Goal: Transaction & Acquisition: Purchase product/service

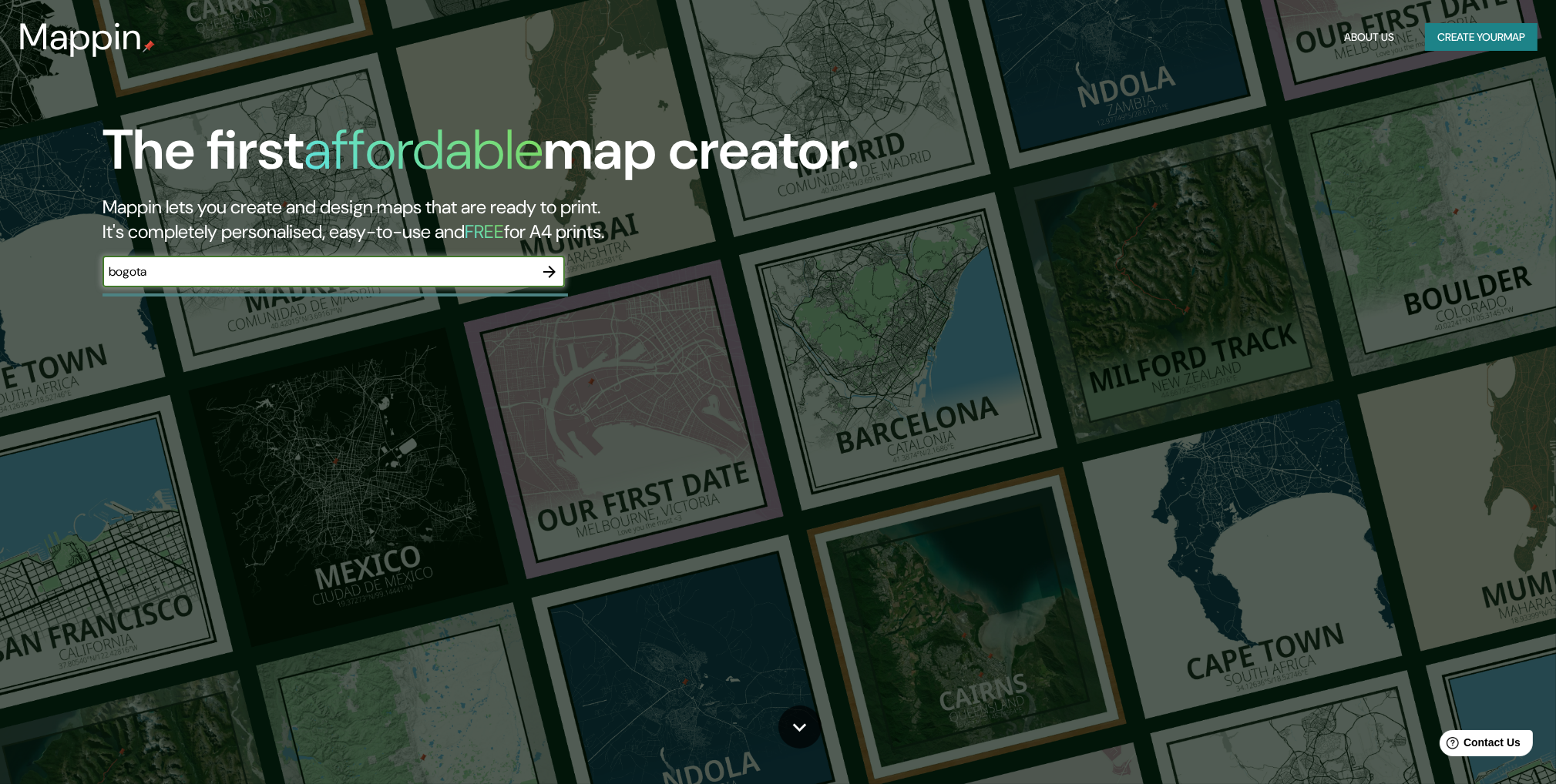
type input "bogota"
click at [548, 282] on button "button" at bounding box center [549, 271] width 30 height 30
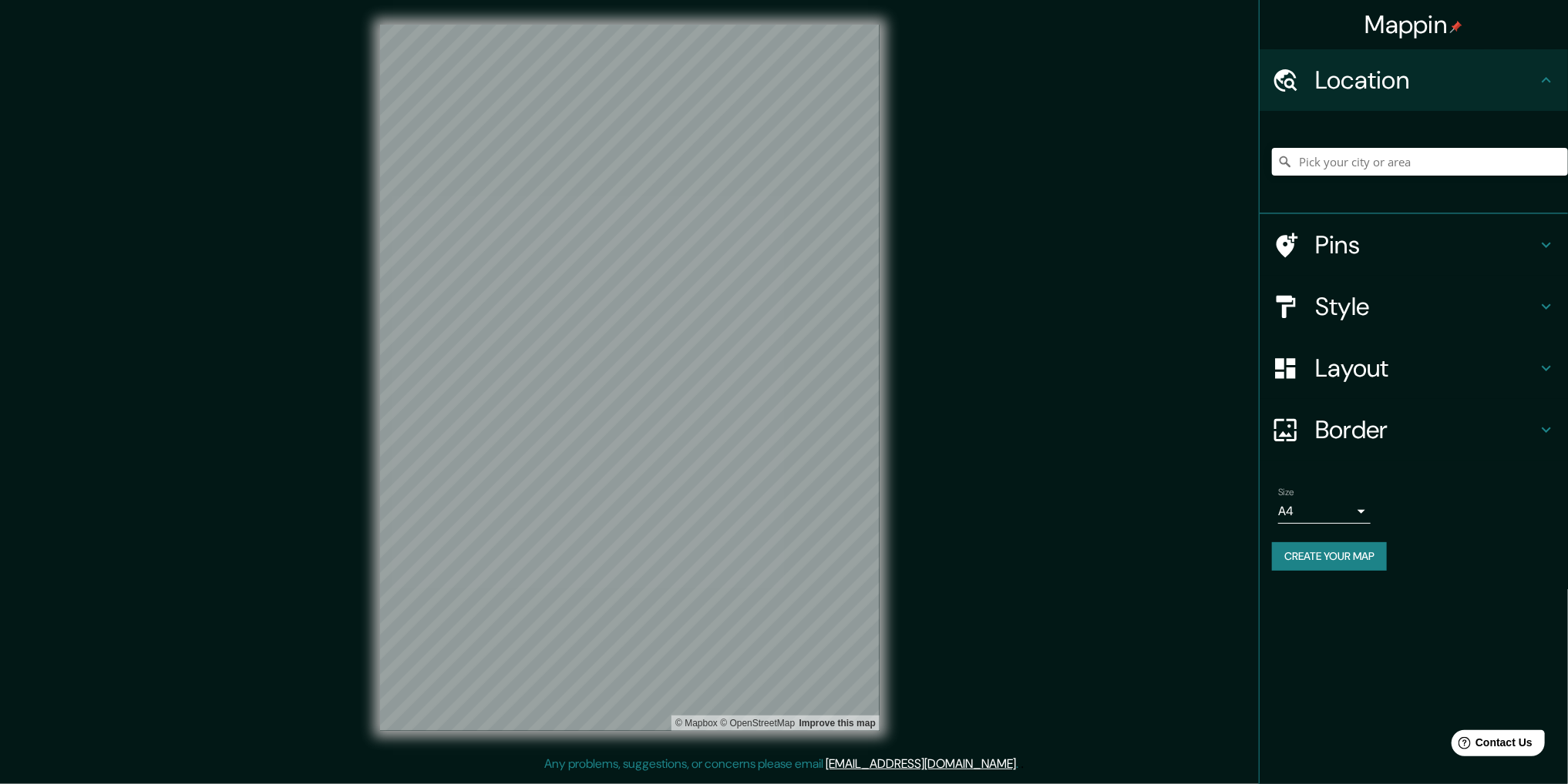
click at [914, 604] on div "Mappin Location Pins Style Layout Border Choose a border. Hint : you can make l…" at bounding box center [784, 389] width 1568 height 779
click at [1371, 152] on input "Pick your city or area" at bounding box center [1419, 161] width 296 height 28
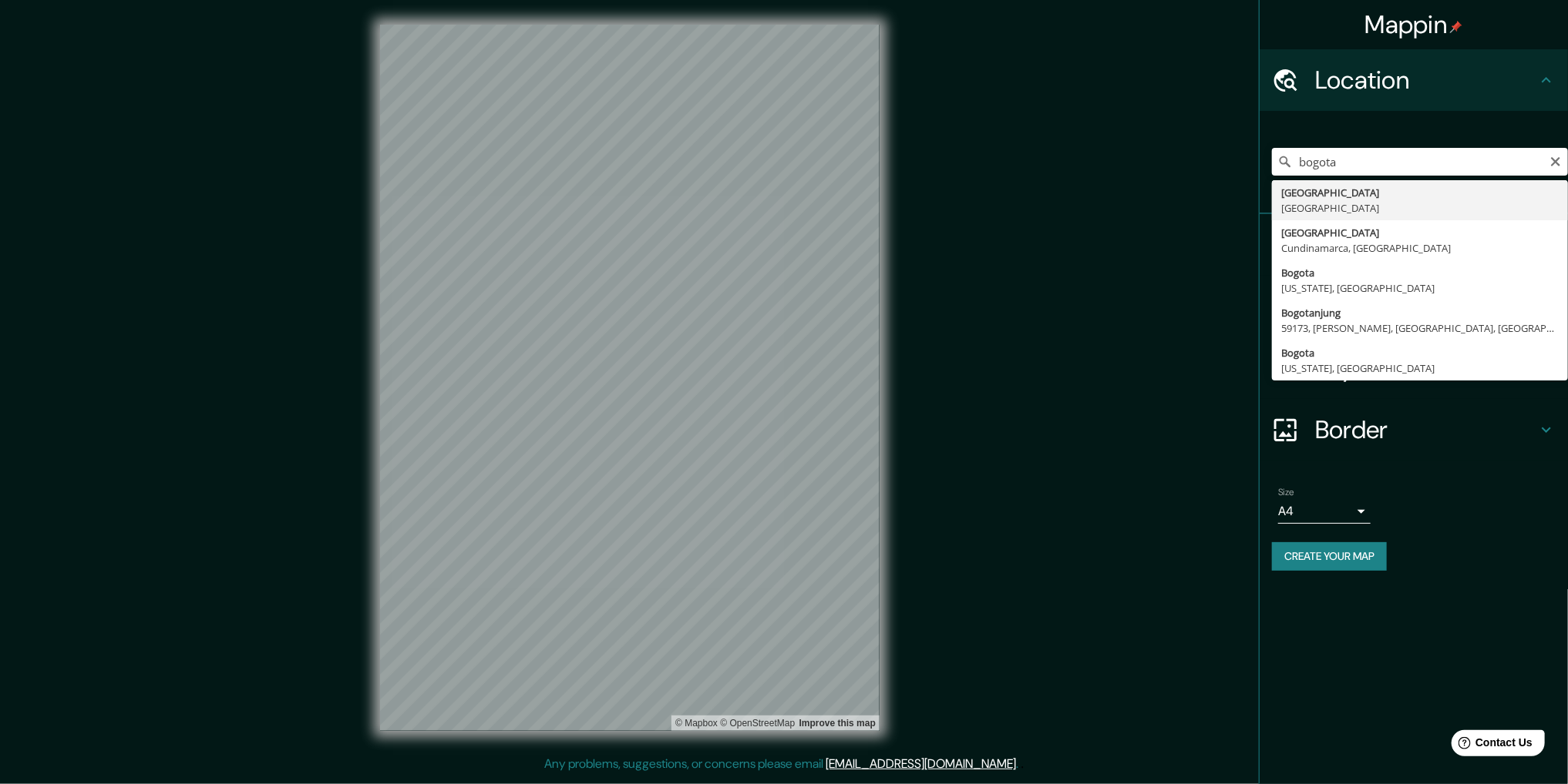
type input "[GEOGRAPHIC_DATA], [GEOGRAPHIC_DATA]"
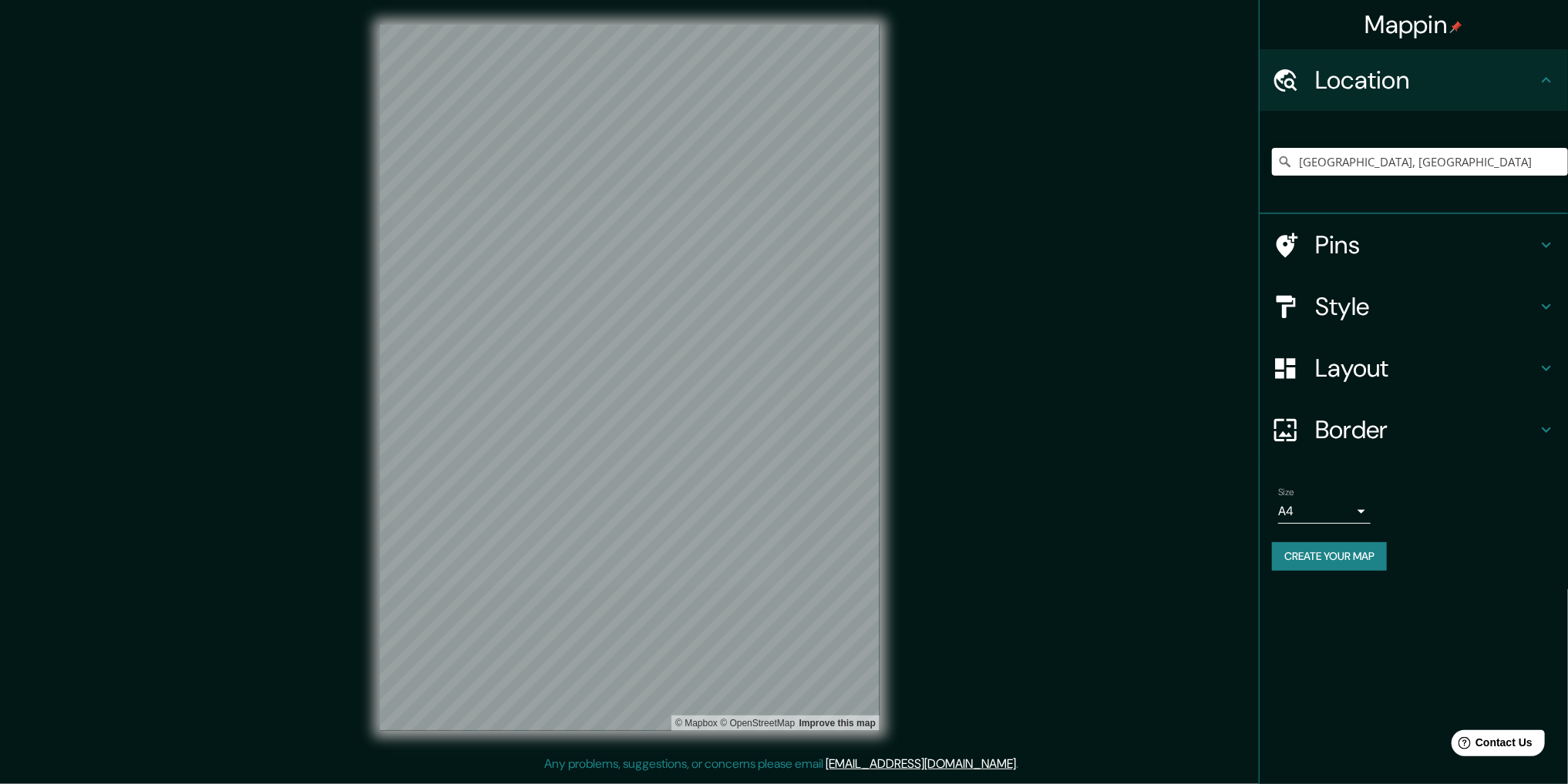
click at [1406, 253] on h4 "Pins" at bounding box center [1426, 244] width 222 height 30
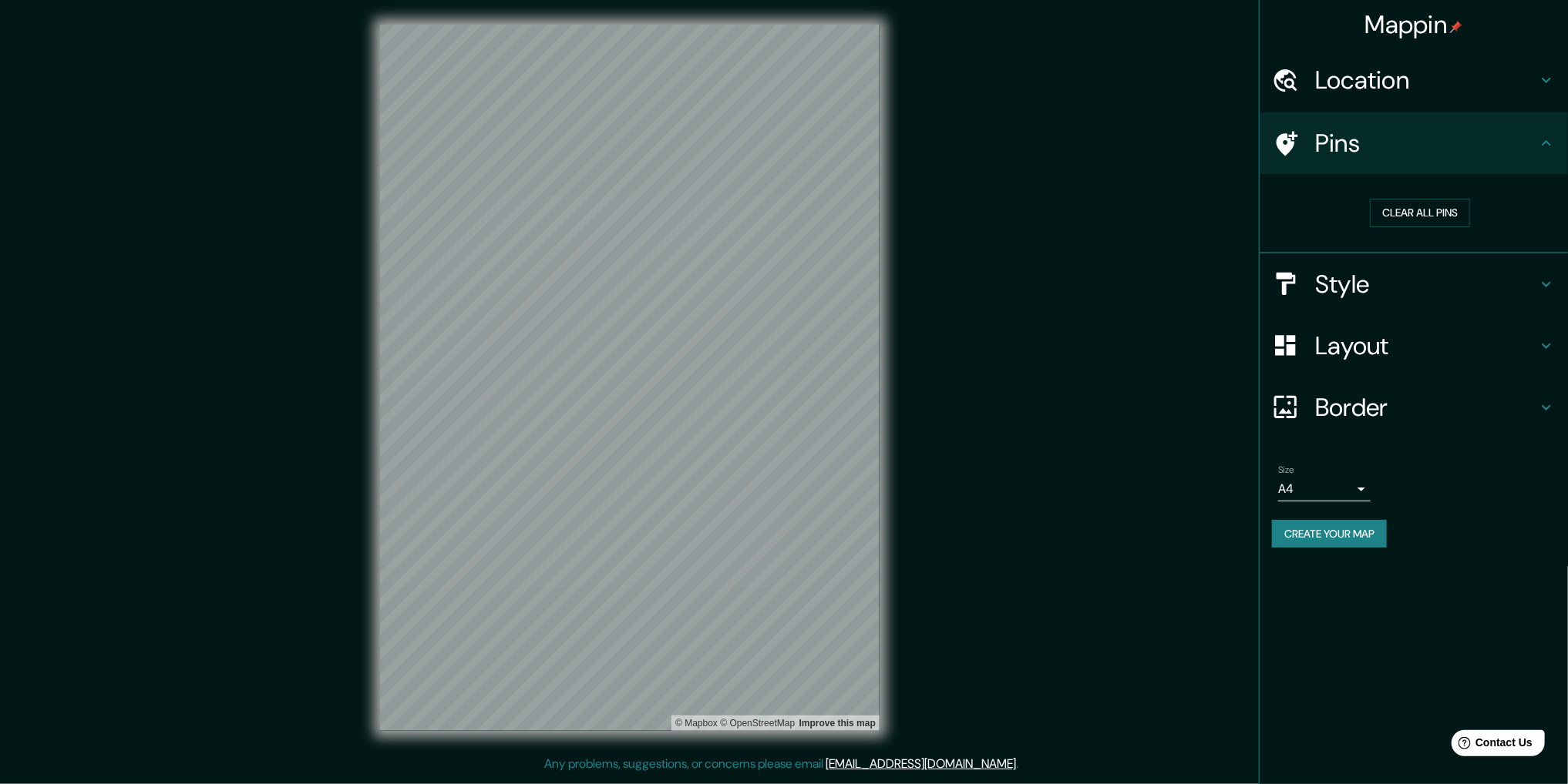
click at [1442, 161] on div "Pins" at bounding box center [1414, 143] width 308 height 62
click at [1442, 288] on h4 "Style" at bounding box center [1426, 283] width 222 height 30
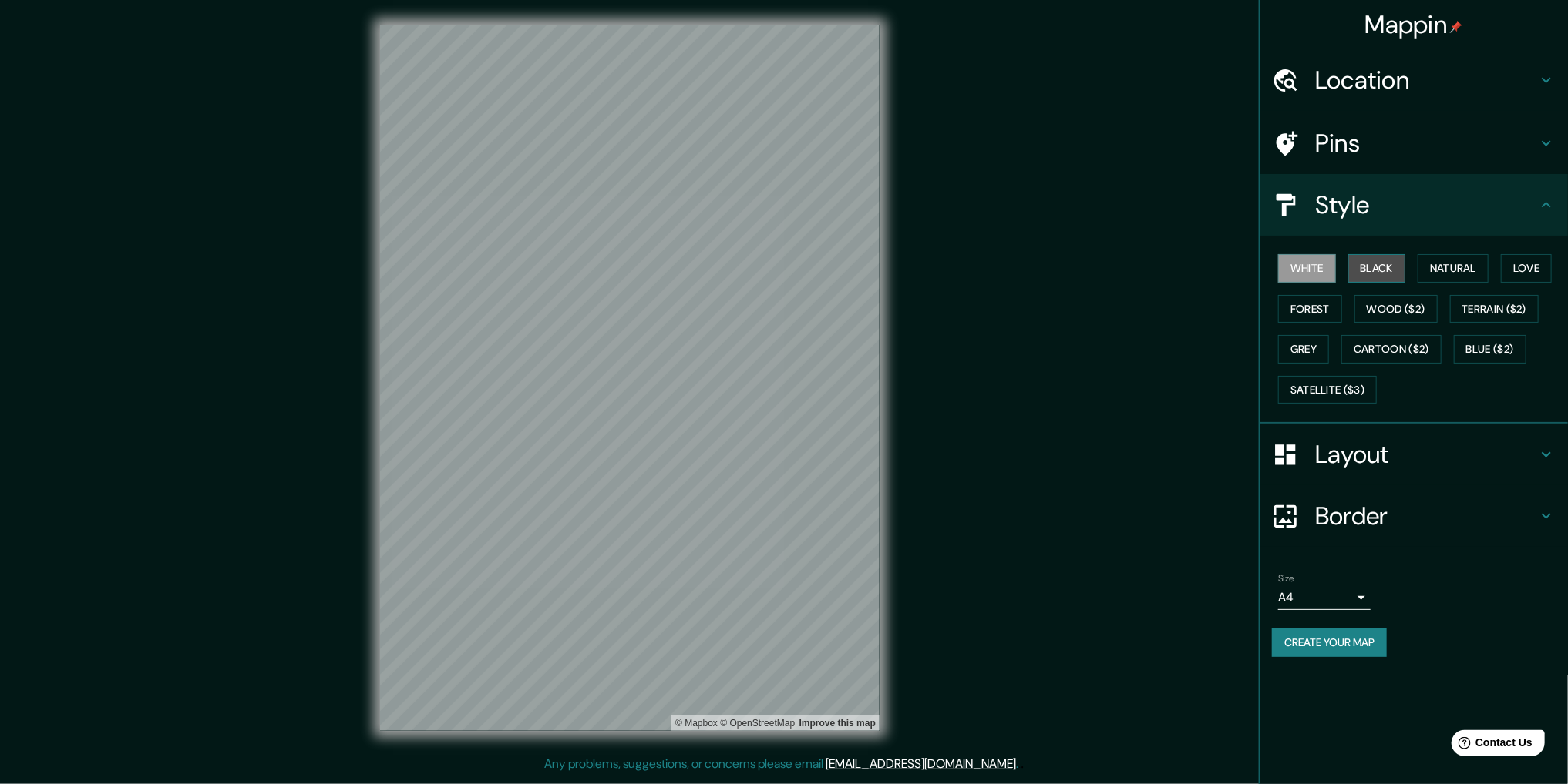
click at [1387, 270] on button "Black" at bounding box center [1377, 268] width 58 height 29
click at [1314, 260] on button "White" at bounding box center [1307, 268] width 58 height 29
click at [1426, 270] on button "Natural" at bounding box center [1453, 268] width 71 height 29
click at [1523, 273] on button "Love" at bounding box center [1526, 268] width 51 height 29
click at [1298, 312] on button "Forest" at bounding box center [1310, 309] width 64 height 29
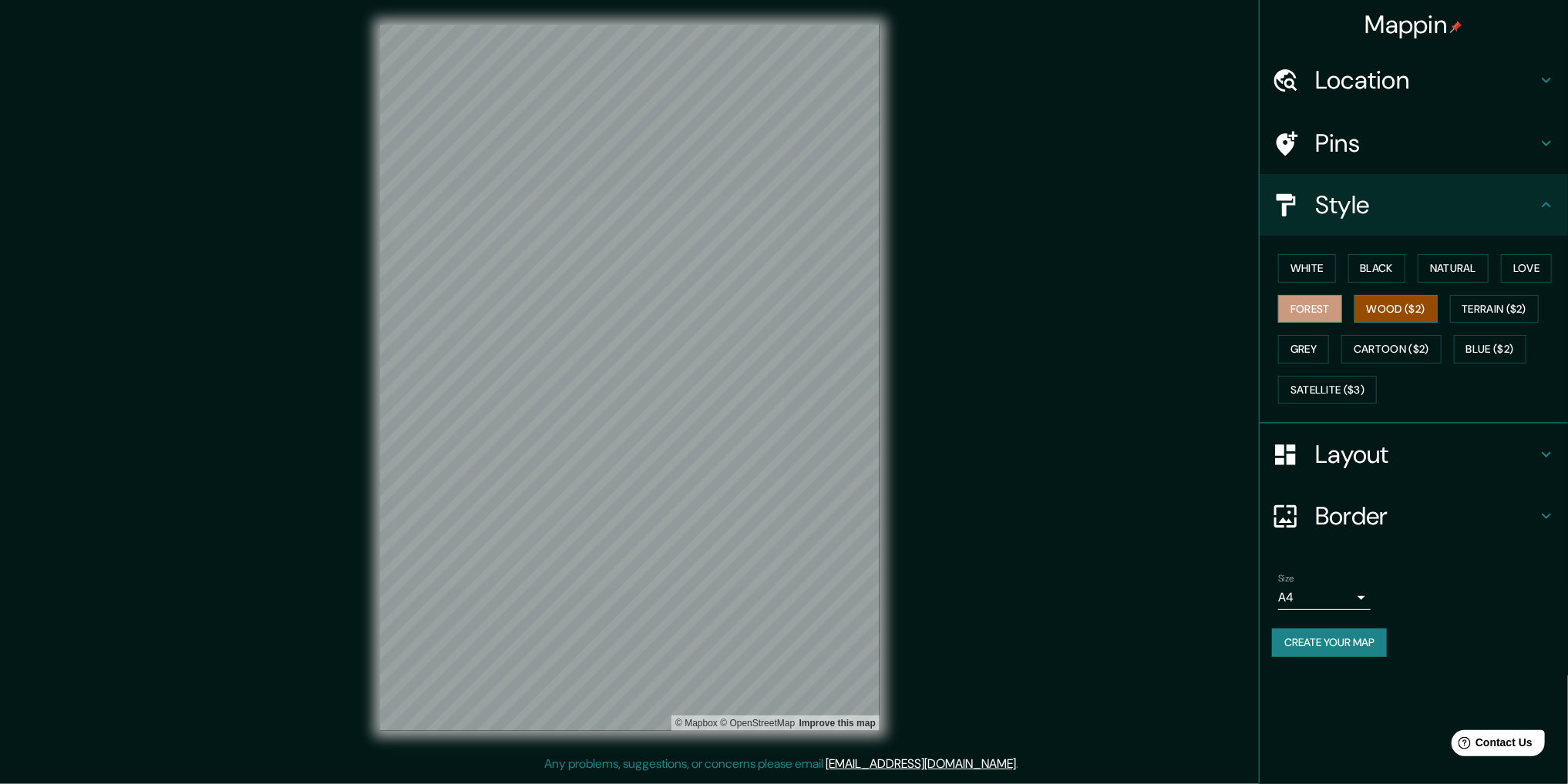
click at [1382, 314] on button "Wood ($2)" at bounding box center [1395, 309] width 83 height 29
click at [1514, 306] on button "Terrain ($2)" at bounding box center [1494, 309] width 90 height 29
click at [1315, 346] on button "Grey" at bounding box center [1303, 349] width 51 height 29
click at [1378, 357] on button "Cartoon ($2)" at bounding box center [1391, 349] width 101 height 29
click at [1503, 352] on button "Blue ($2)" at bounding box center [1490, 349] width 73 height 29
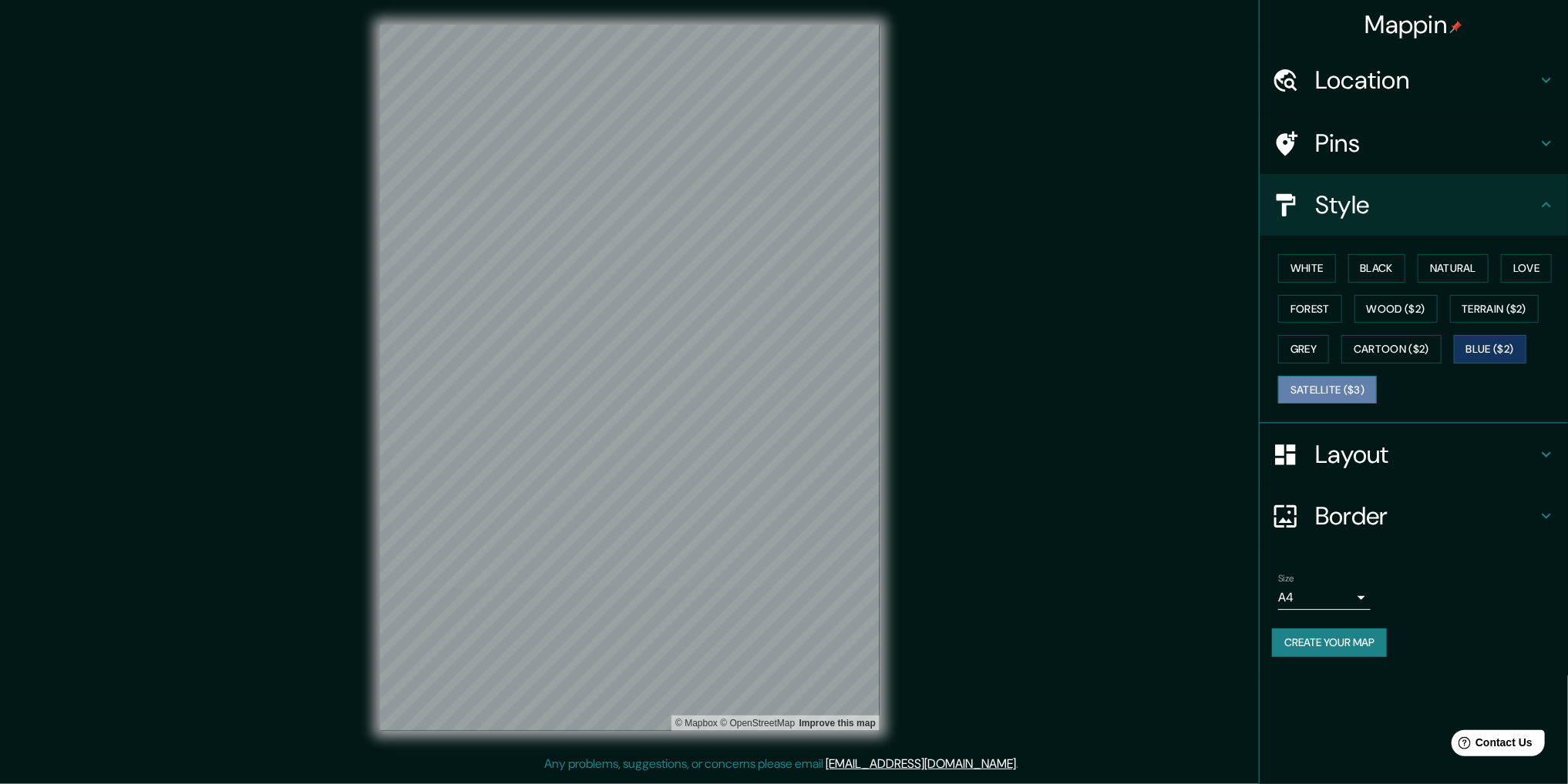
click at [1335, 388] on button "Satellite ($3)" at bounding box center [1327, 390] width 99 height 29
click at [1308, 264] on button "White" at bounding box center [1307, 268] width 58 height 29
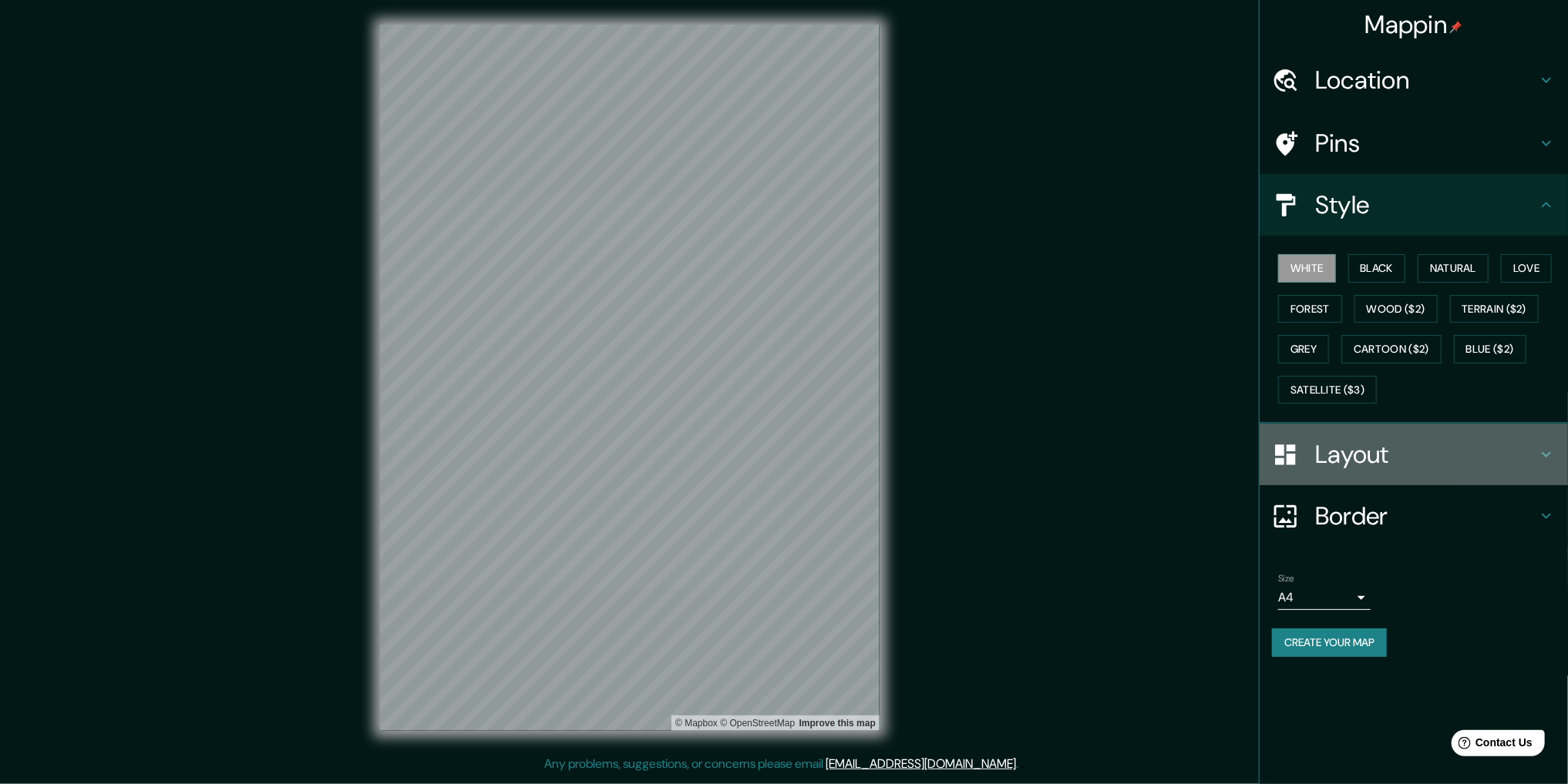
click at [1409, 456] on h4 "Layout" at bounding box center [1426, 454] width 222 height 30
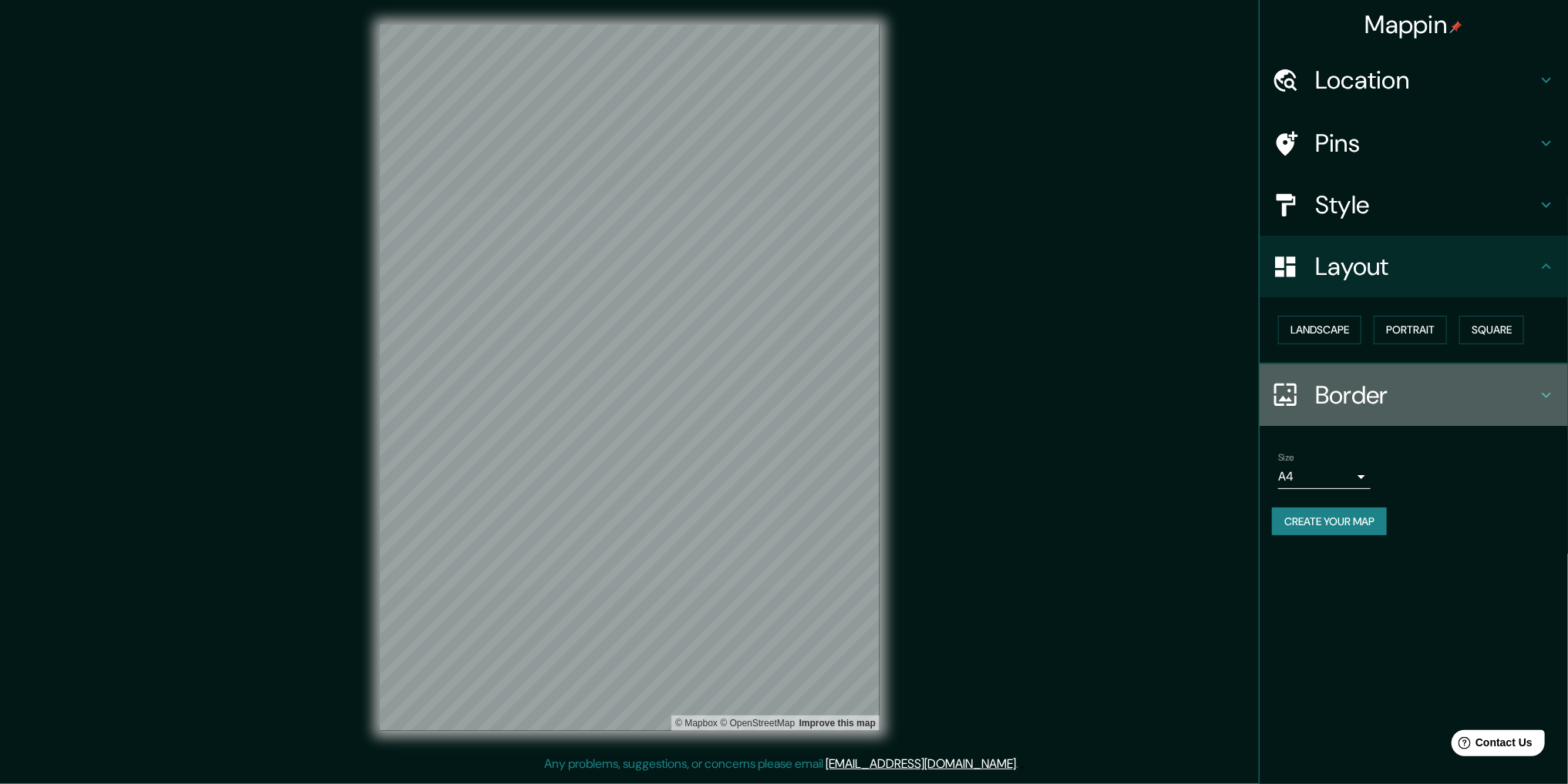
click at [1423, 410] on div "Border" at bounding box center [1414, 395] width 308 height 62
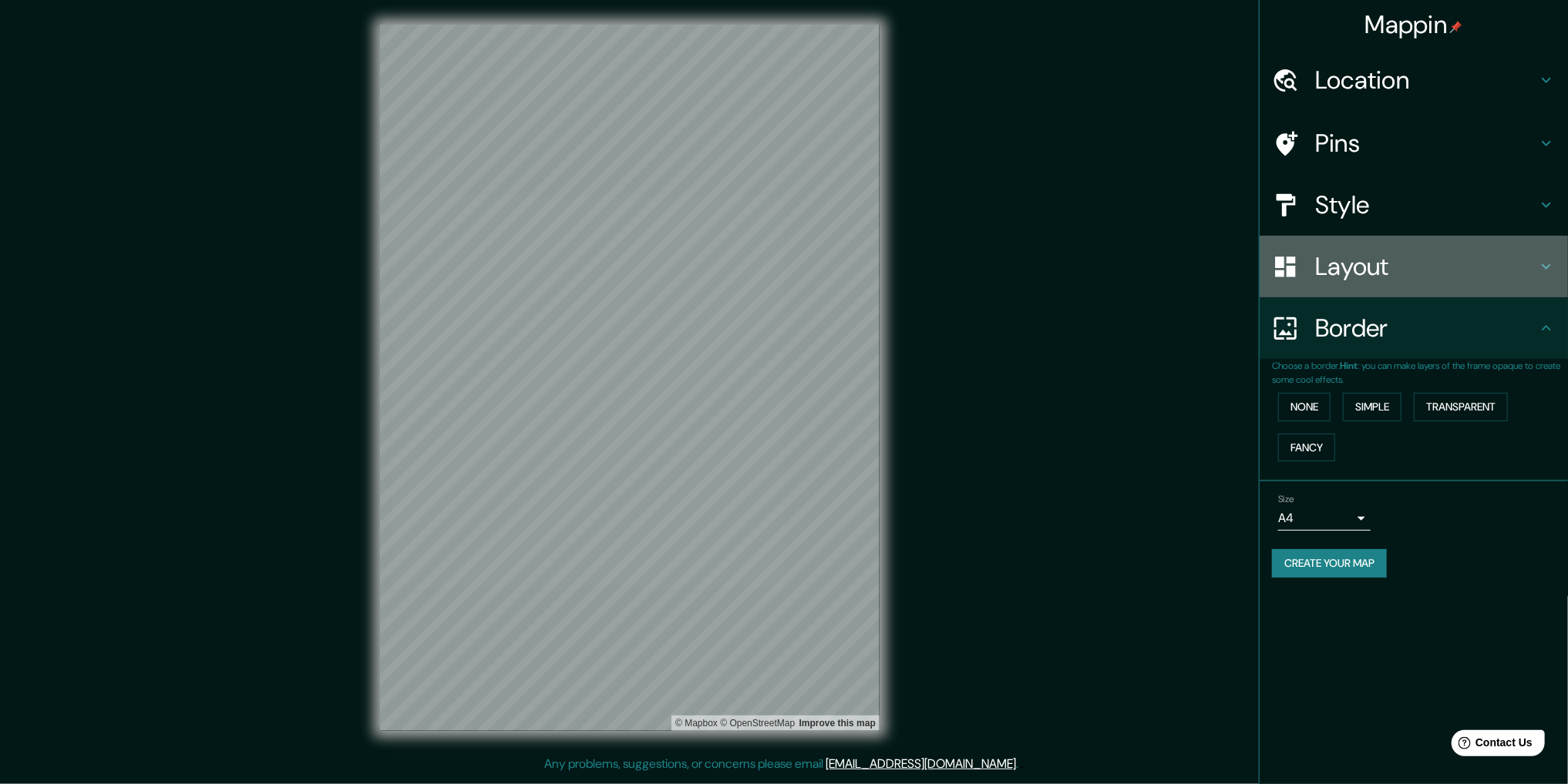
click at [1379, 278] on h4 "Layout" at bounding box center [1426, 266] width 222 height 30
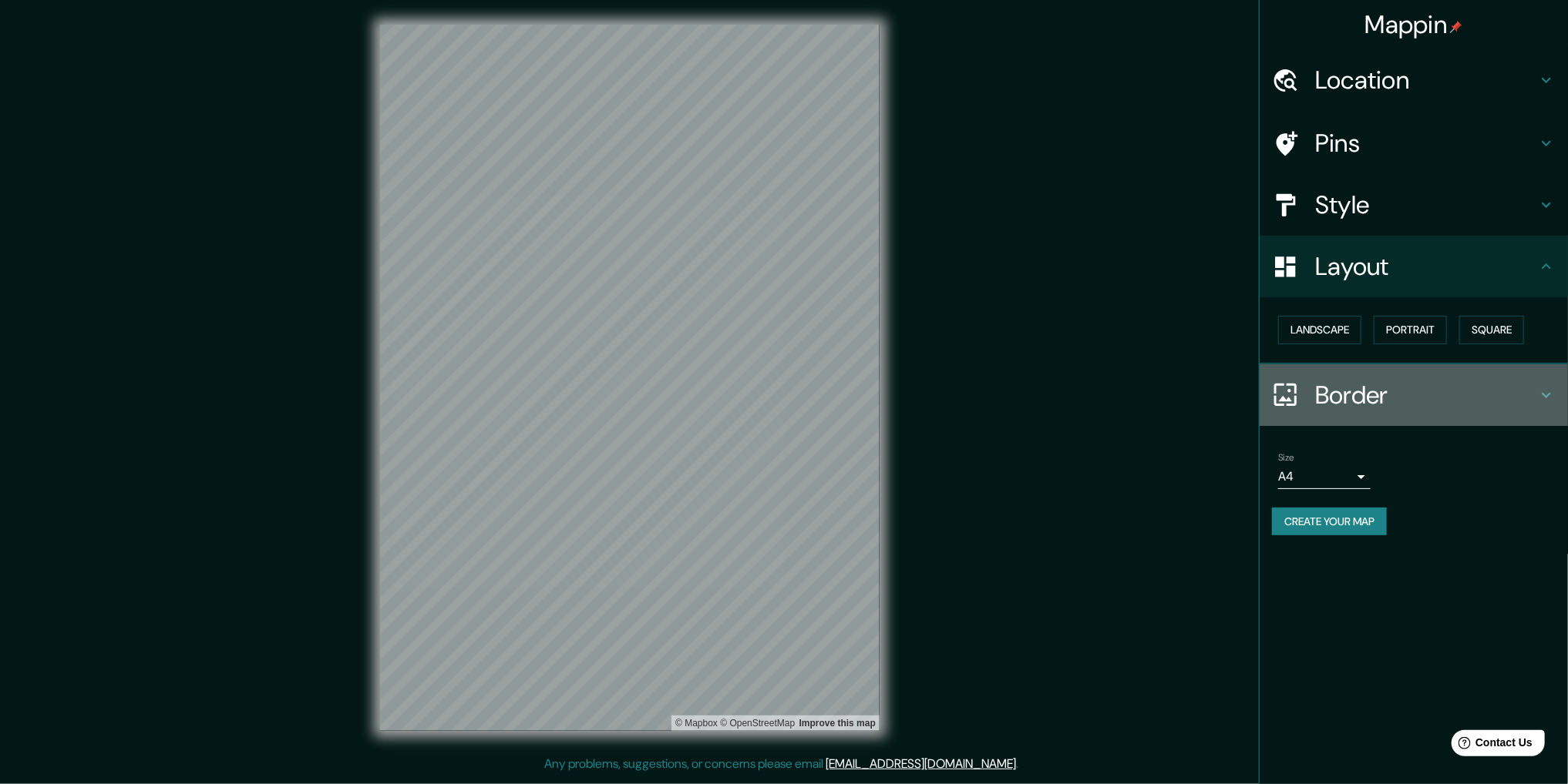
click at [1404, 385] on h4 "Border" at bounding box center [1426, 395] width 222 height 30
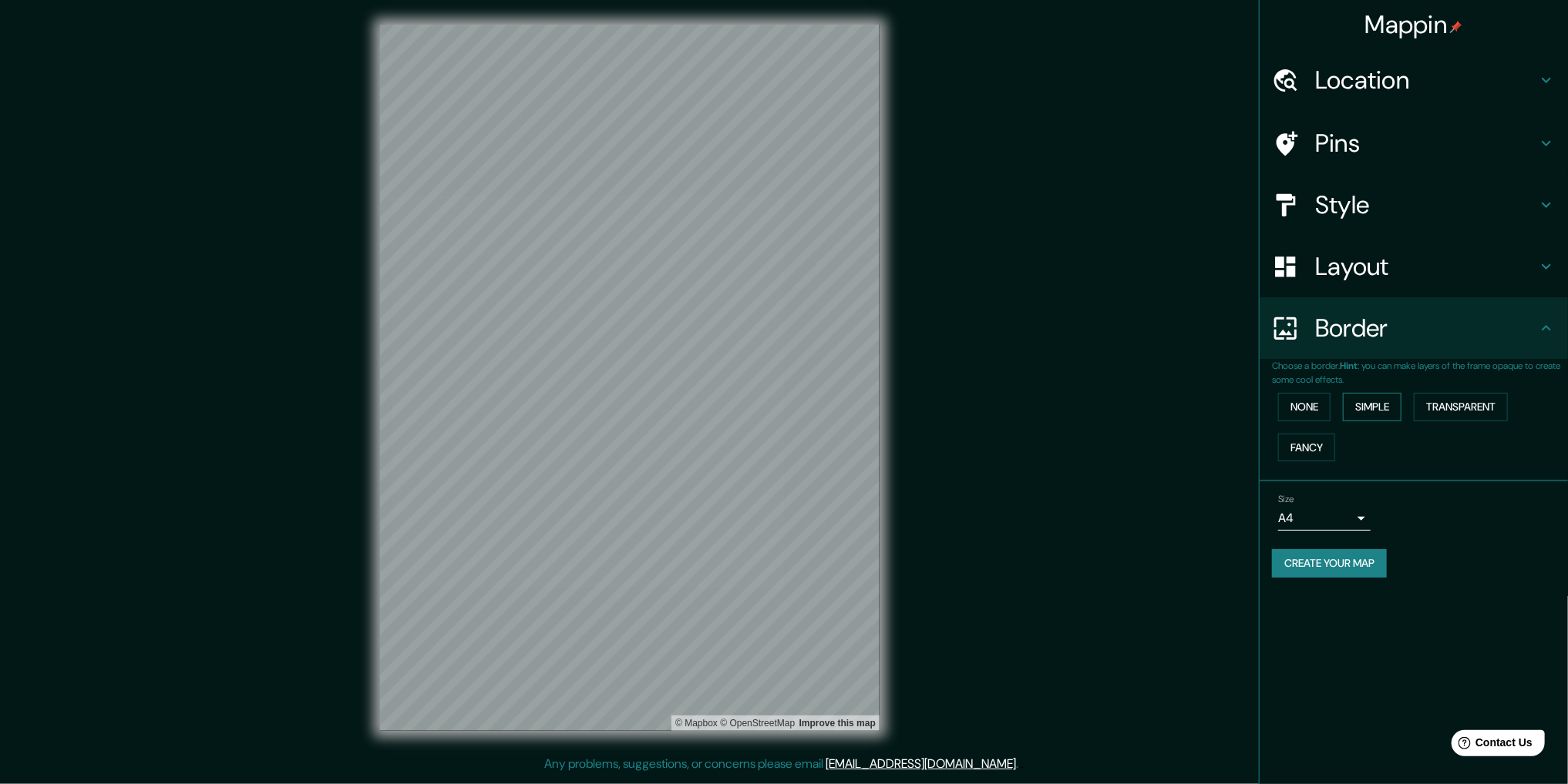
click at [1377, 410] on button "Simple" at bounding box center [1371, 407] width 58 height 29
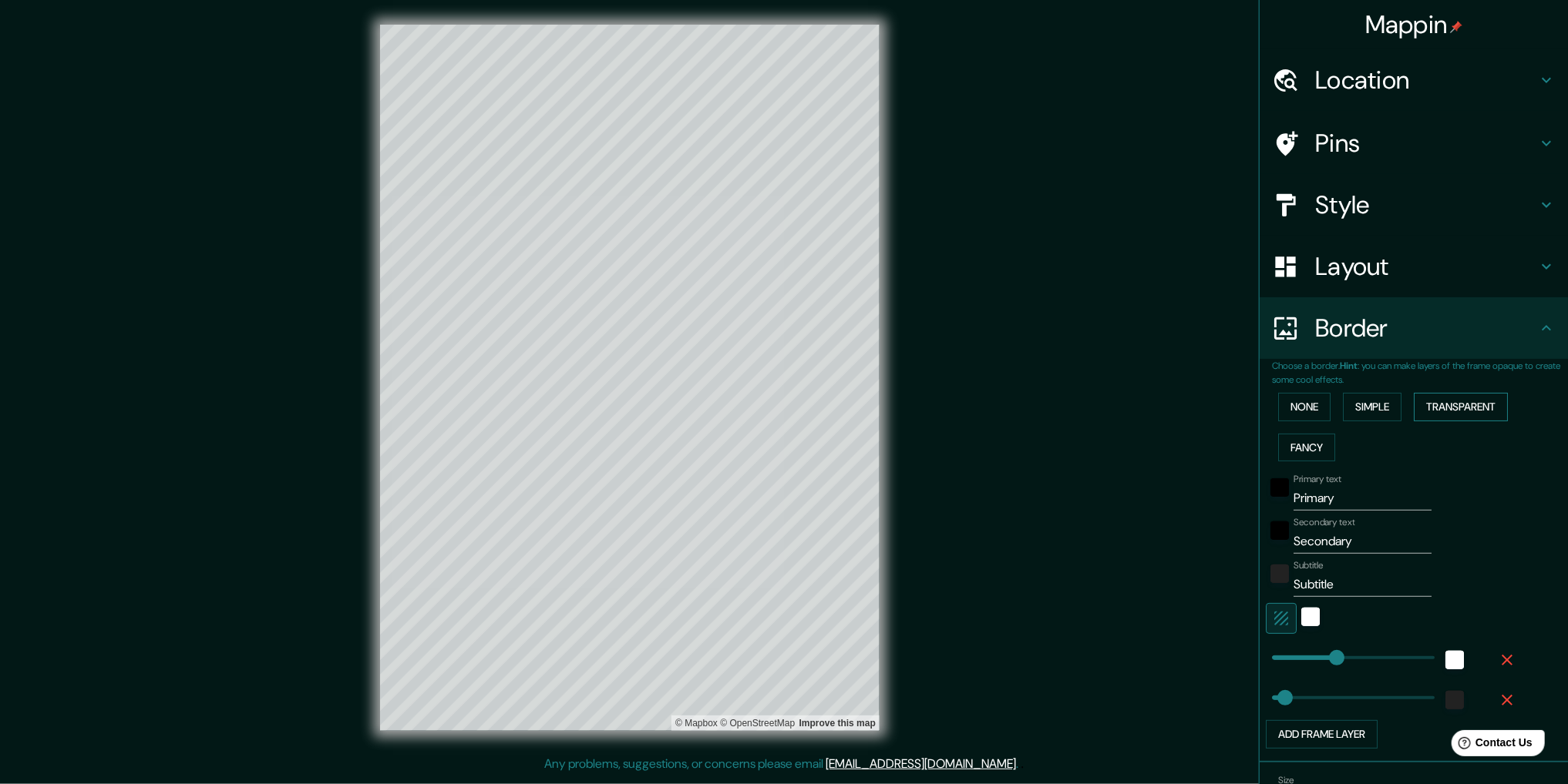
click at [1443, 403] on button "Transparent" at bounding box center [1461, 407] width 94 height 29
click at [1455, 395] on button "Transparent" at bounding box center [1461, 407] width 94 height 29
type input "311"
type input "52"
click at [1378, 410] on button "Simple" at bounding box center [1371, 407] width 58 height 29
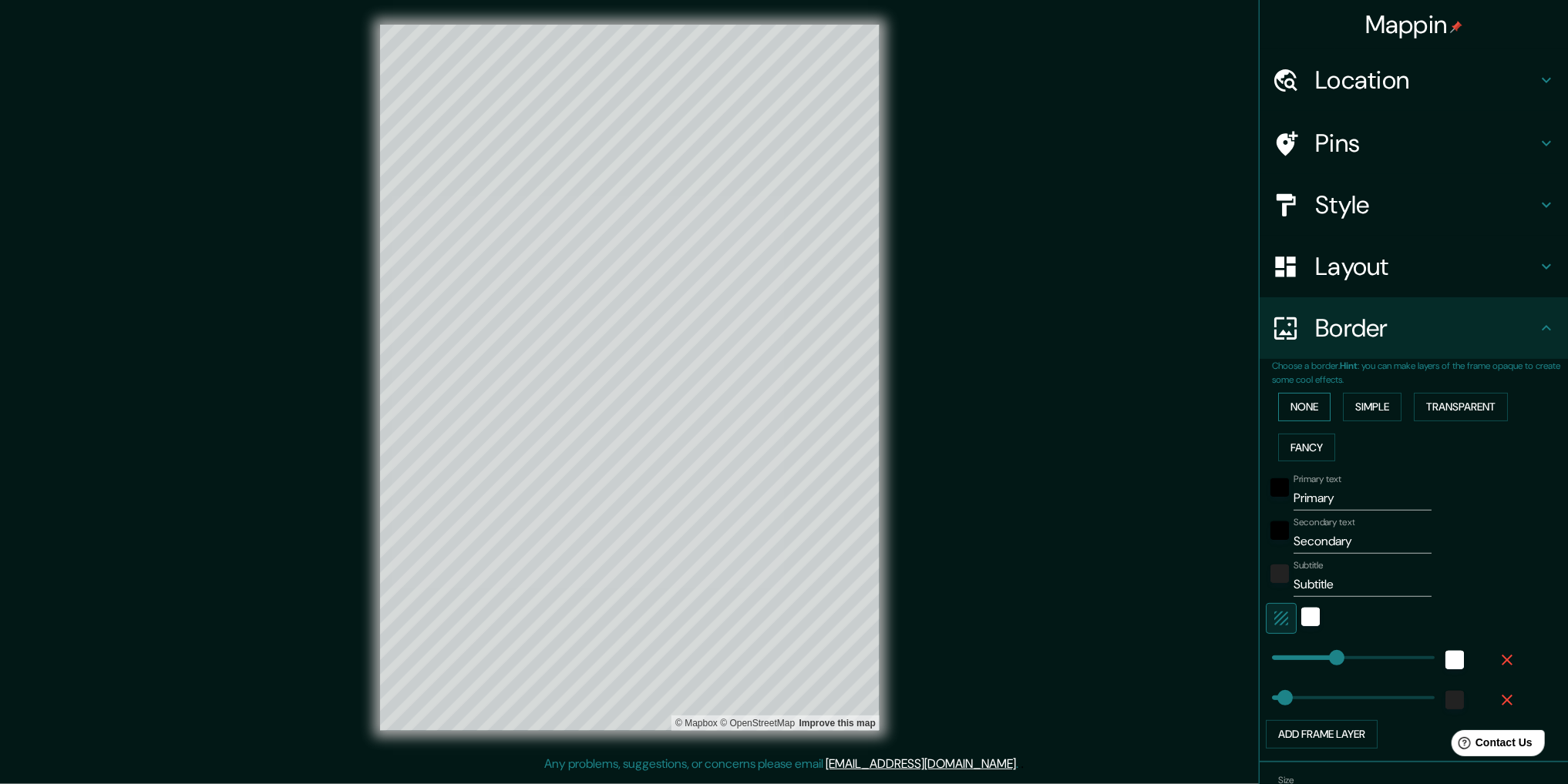
click at [1296, 410] on button "None" at bounding box center [1304, 407] width 53 height 29
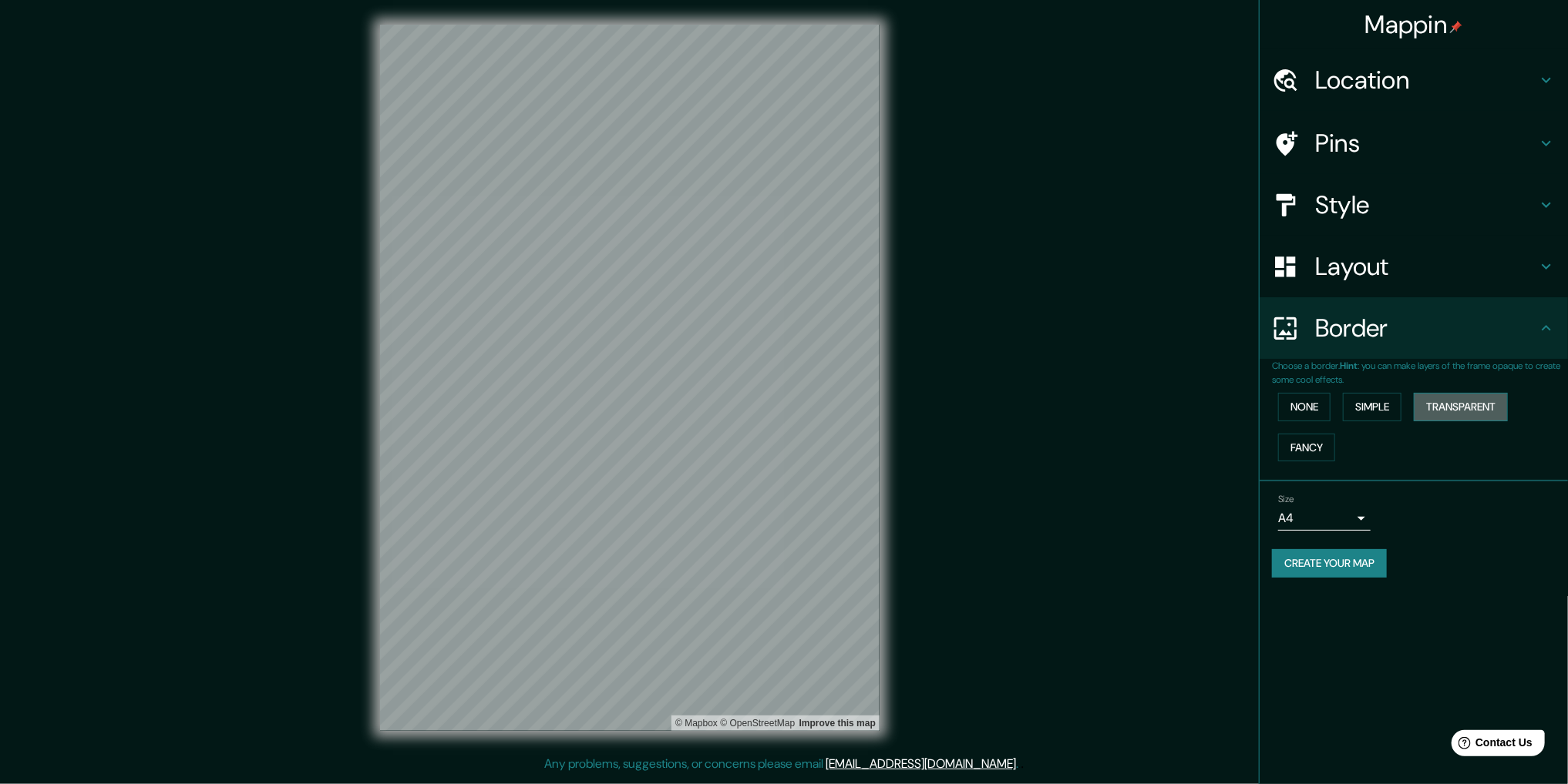
click at [1430, 399] on button "Transparent" at bounding box center [1461, 407] width 94 height 29
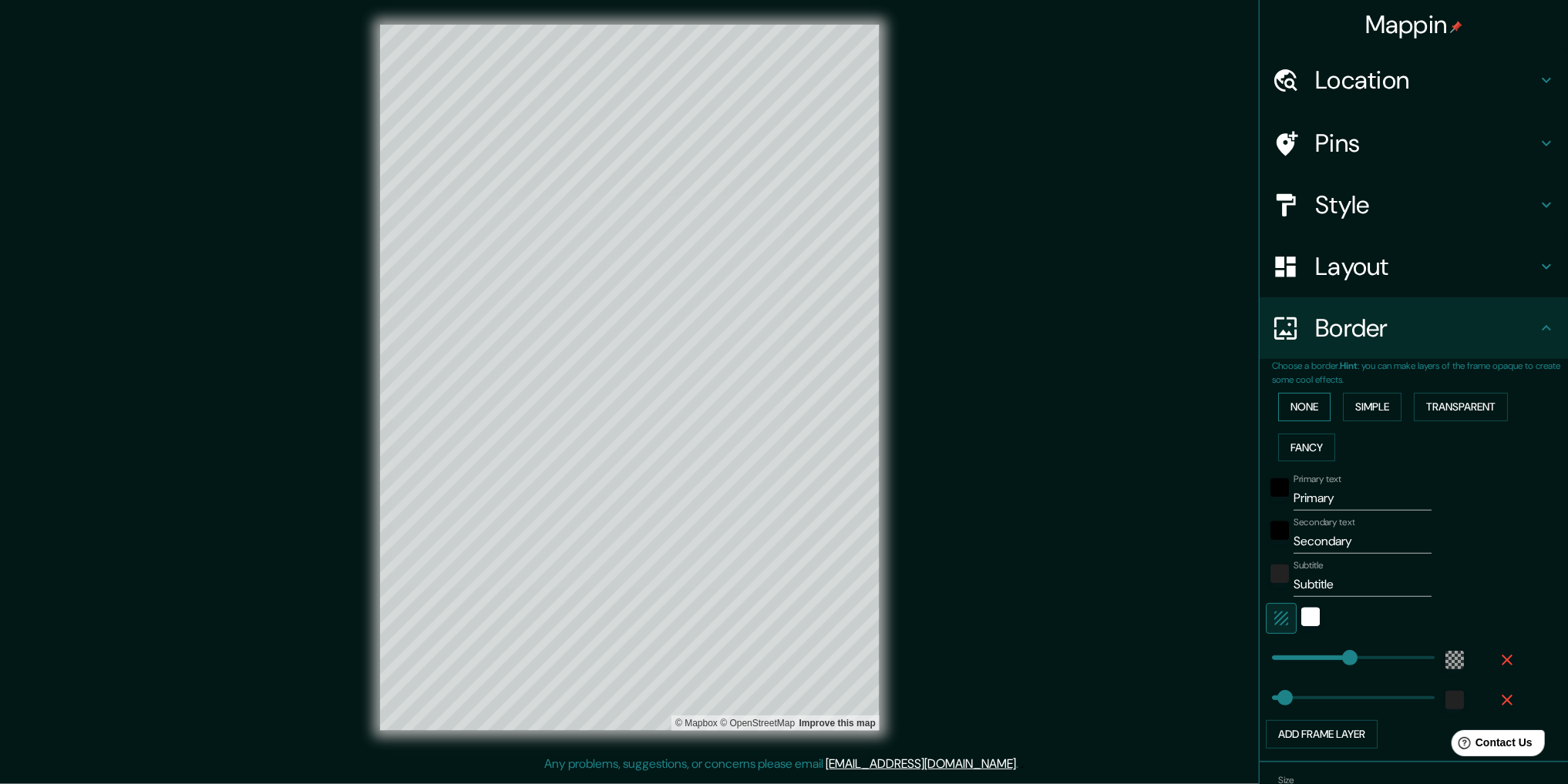
click at [1288, 412] on button "None" at bounding box center [1304, 407] width 53 height 29
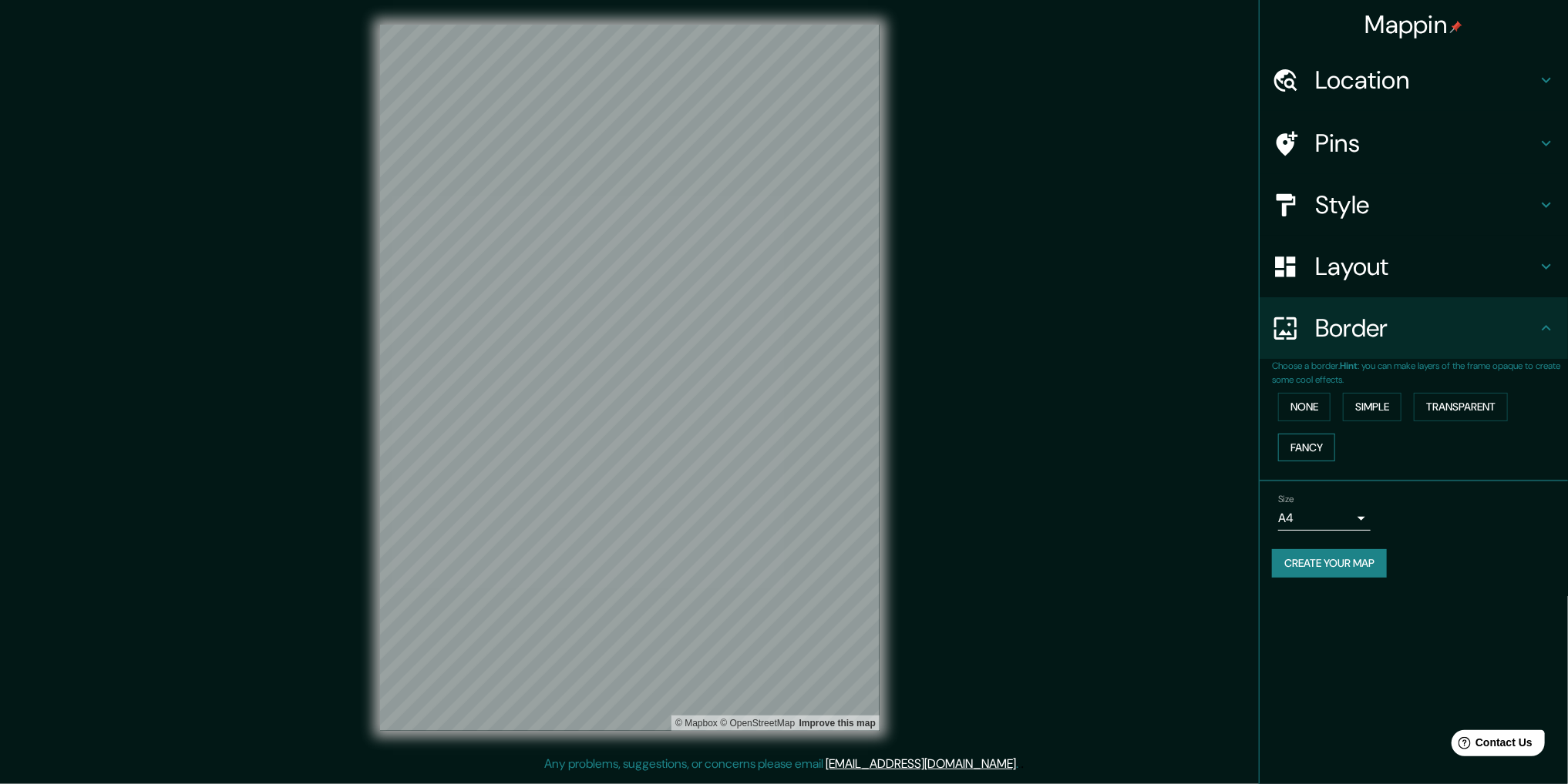
click at [1326, 457] on button "Fancy" at bounding box center [1307, 447] width 57 height 29
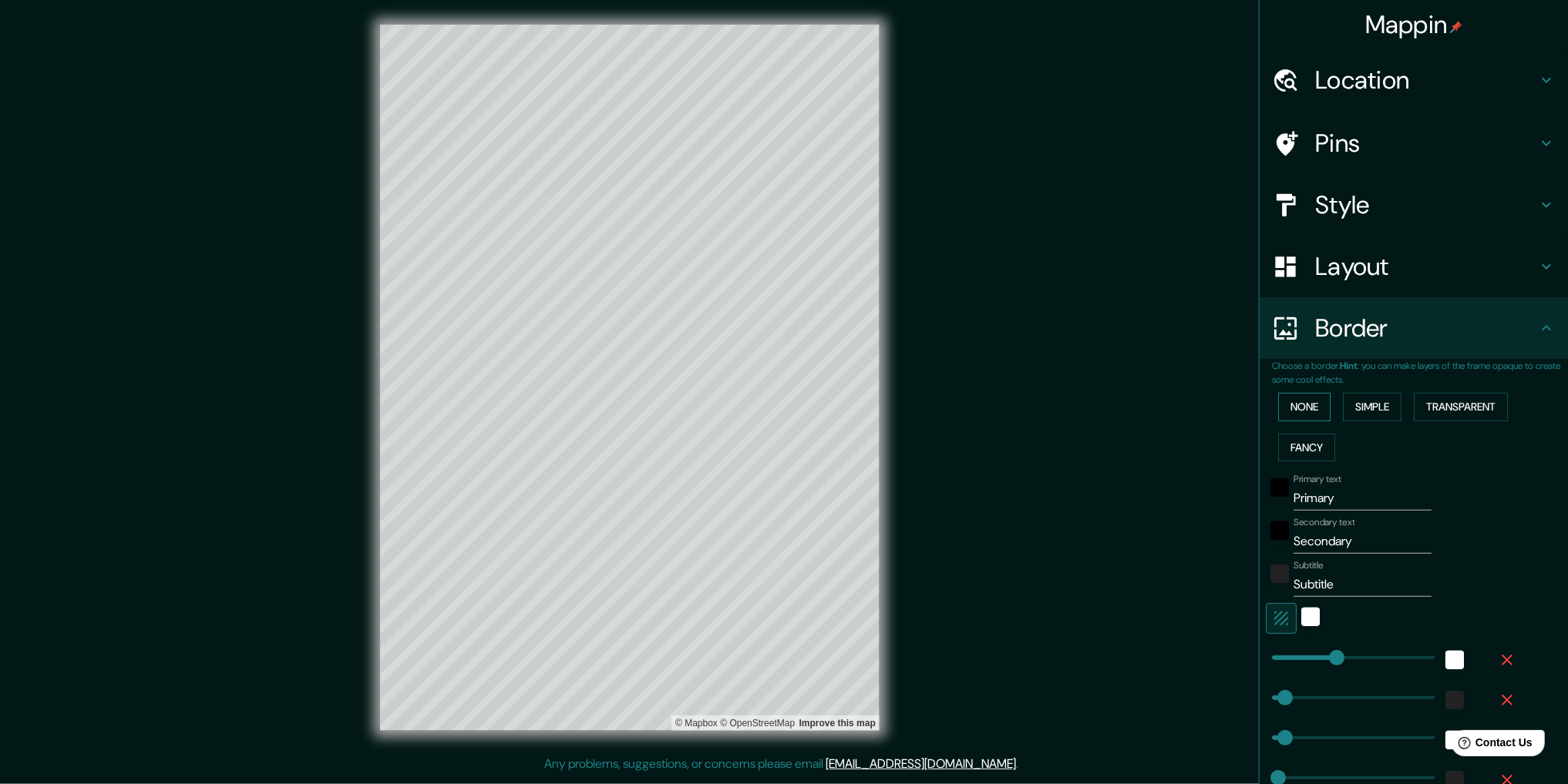
click at [1288, 401] on button "None" at bounding box center [1304, 407] width 53 height 29
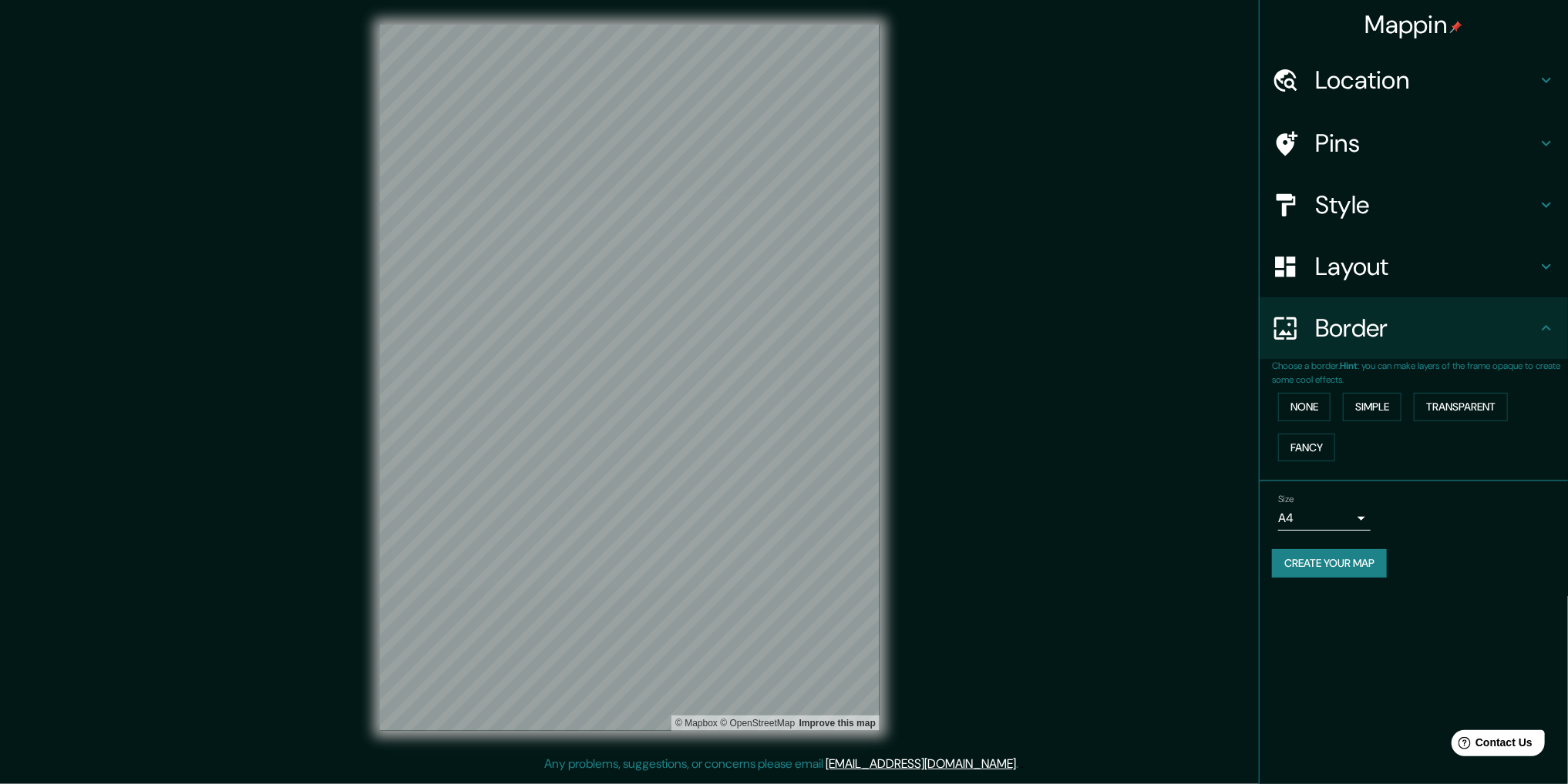
click at [1322, 525] on body "Mappin Location [GEOGRAPHIC_DATA], [GEOGRAPHIC_DATA] Pins Style Layout Border C…" at bounding box center [784, 392] width 1568 height 784
click at [1332, 524] on div at bounding box center [784, 392] width 1568 height 784
click at [1402, 102] on div "Location" at bounding box center [1414, 79] width 308 height 62
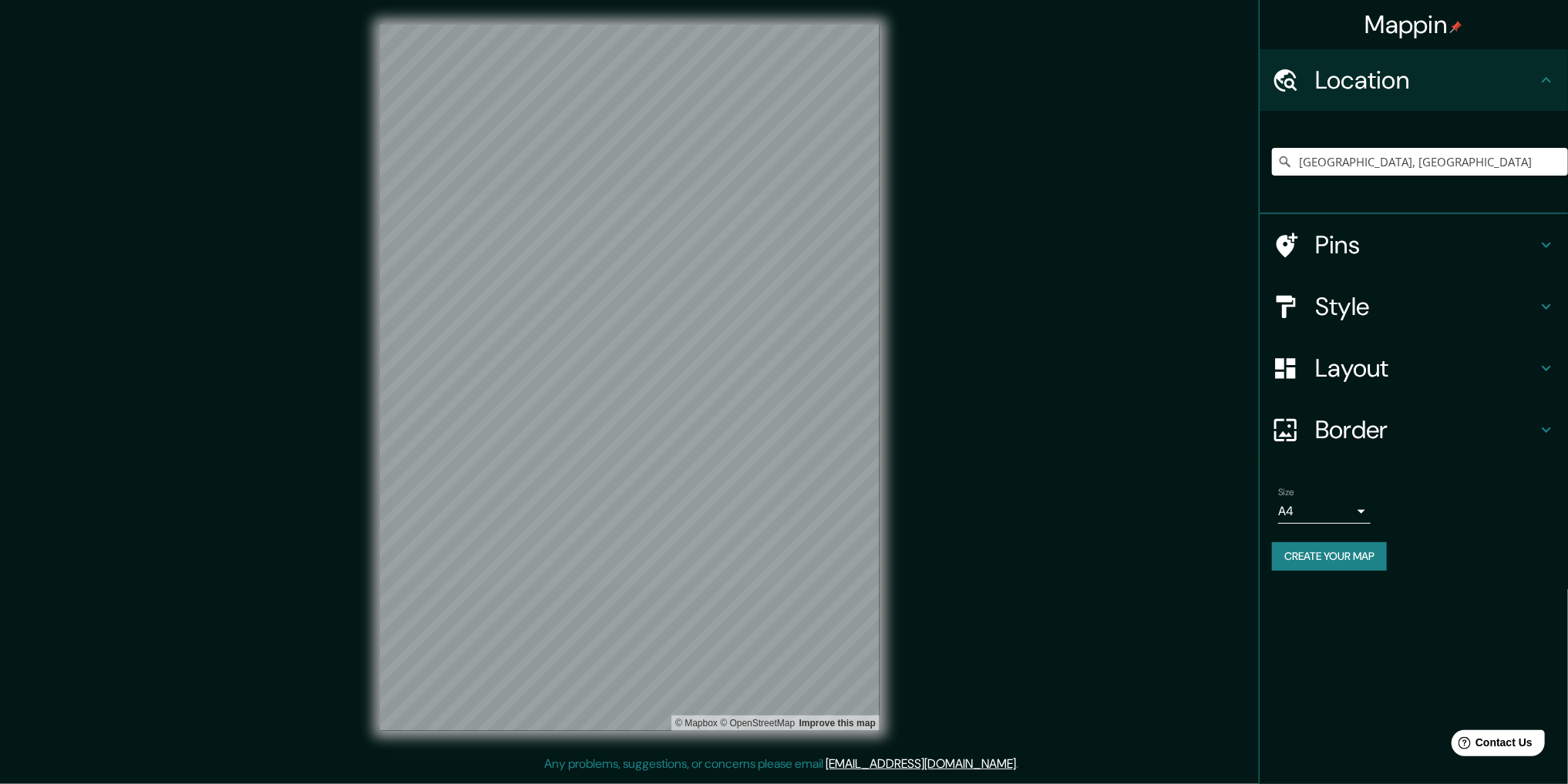
click at [1406, 93] on h4 "Location" at bounding box center [1426, 79] width 222 height 30
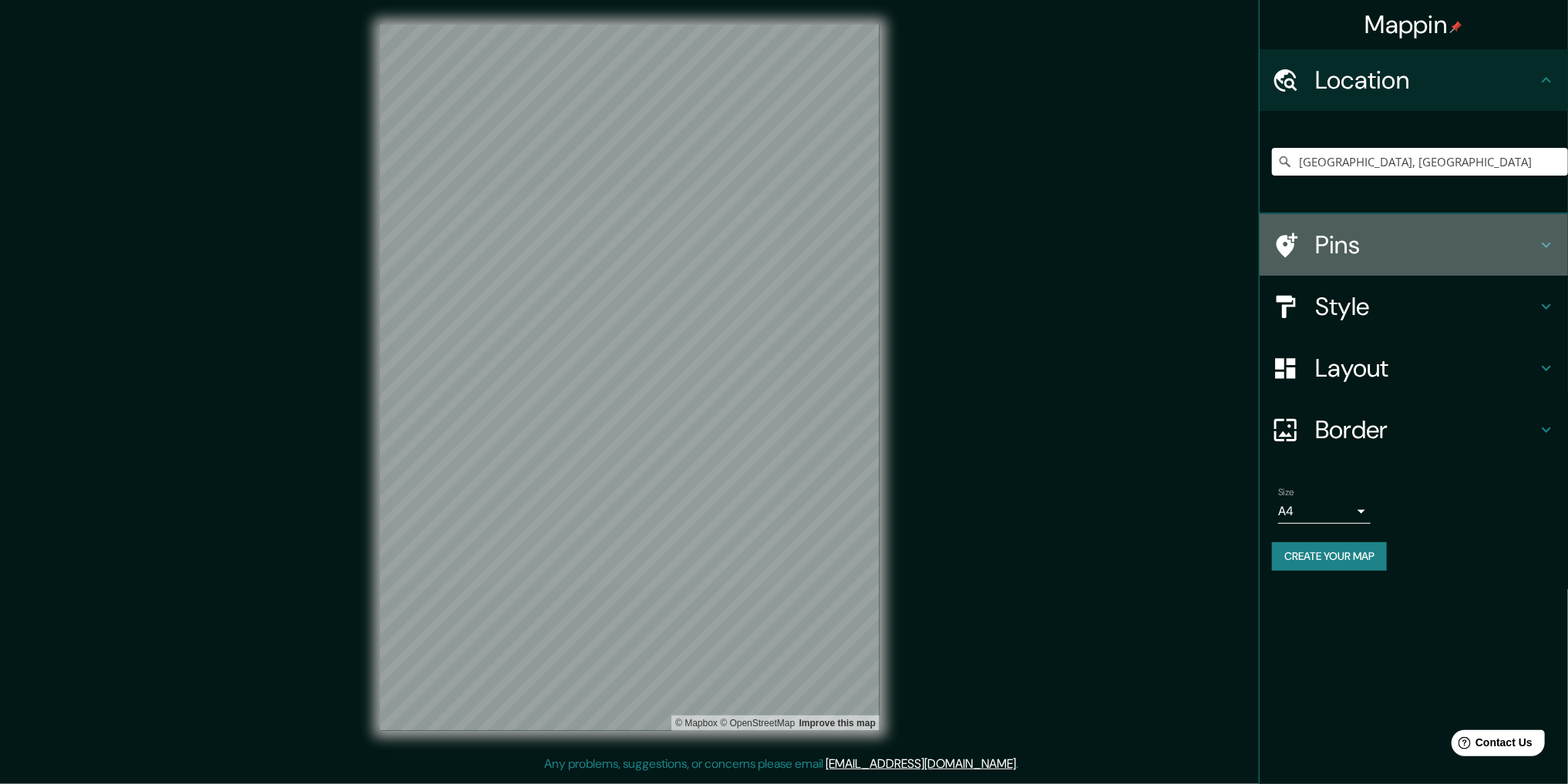
click at [1345, 239] on h4 "Pins" at bounding box center [1426, 244] width 222 height 30
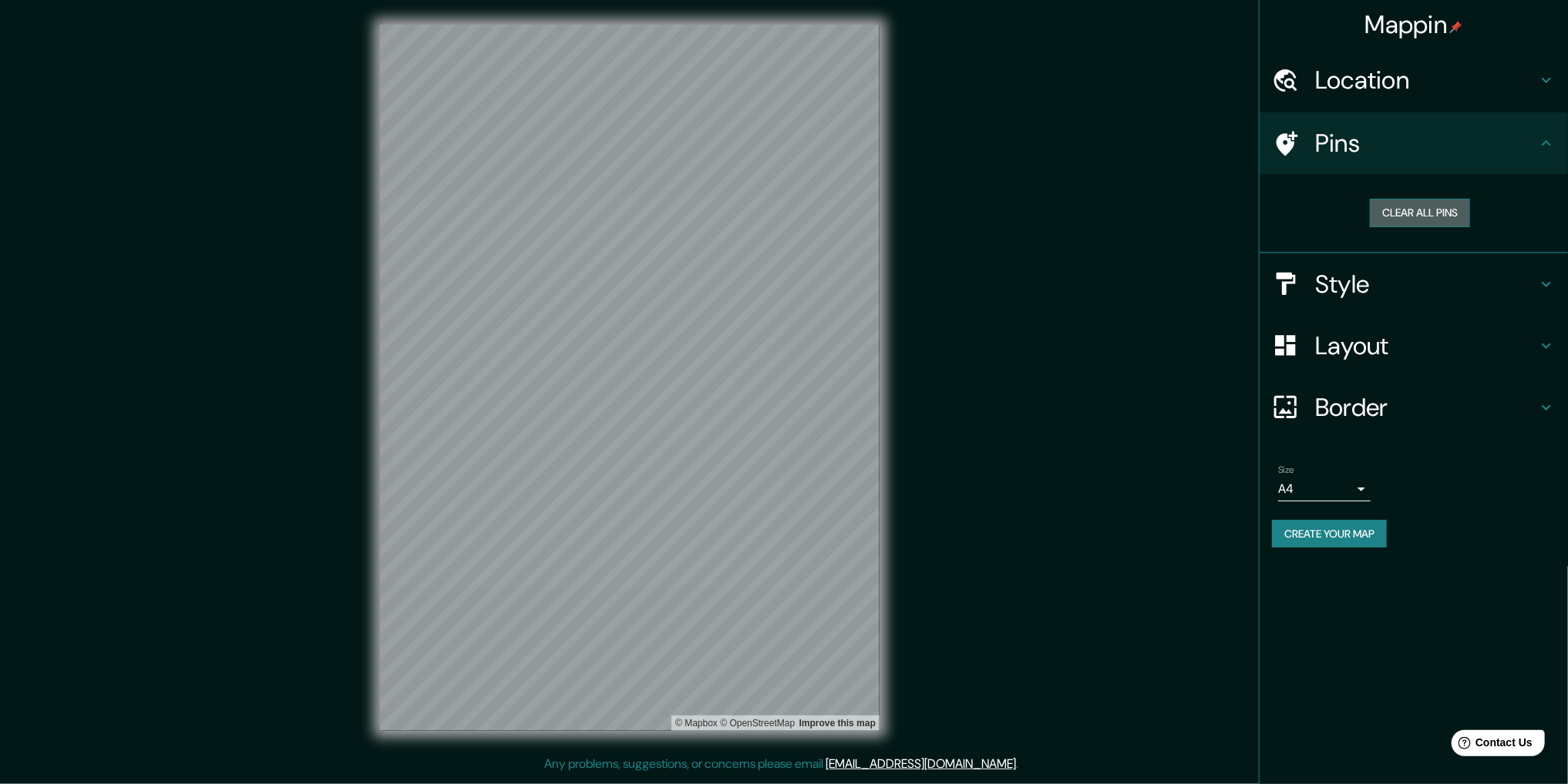
click at [1421, 198] on button "Clear all pins" at bounding box center [1419, 212] width 101 height 29
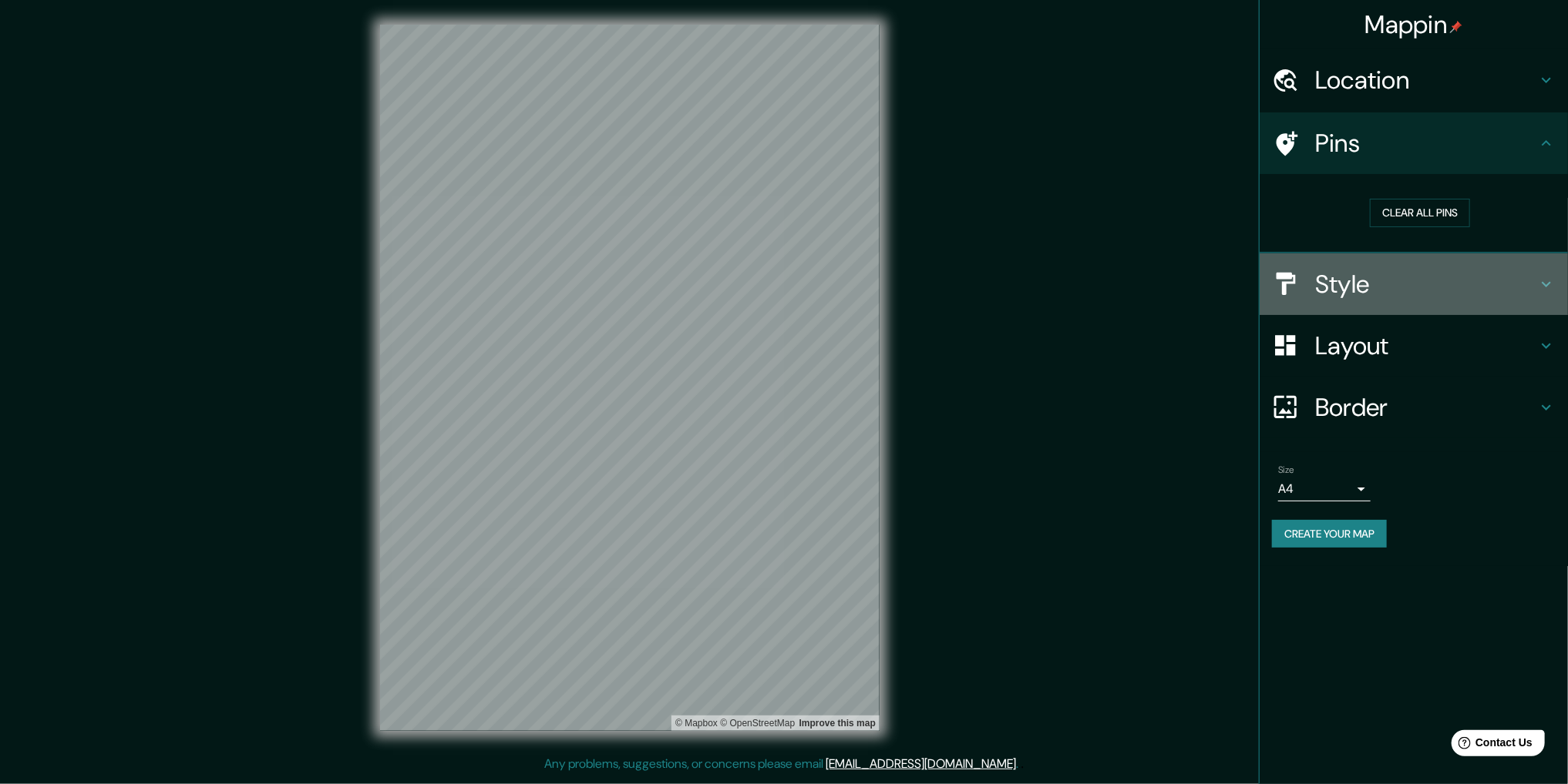
click at [1371, 284] on h4 "Style" at bounding box center [1426, 283] width 222 height 30
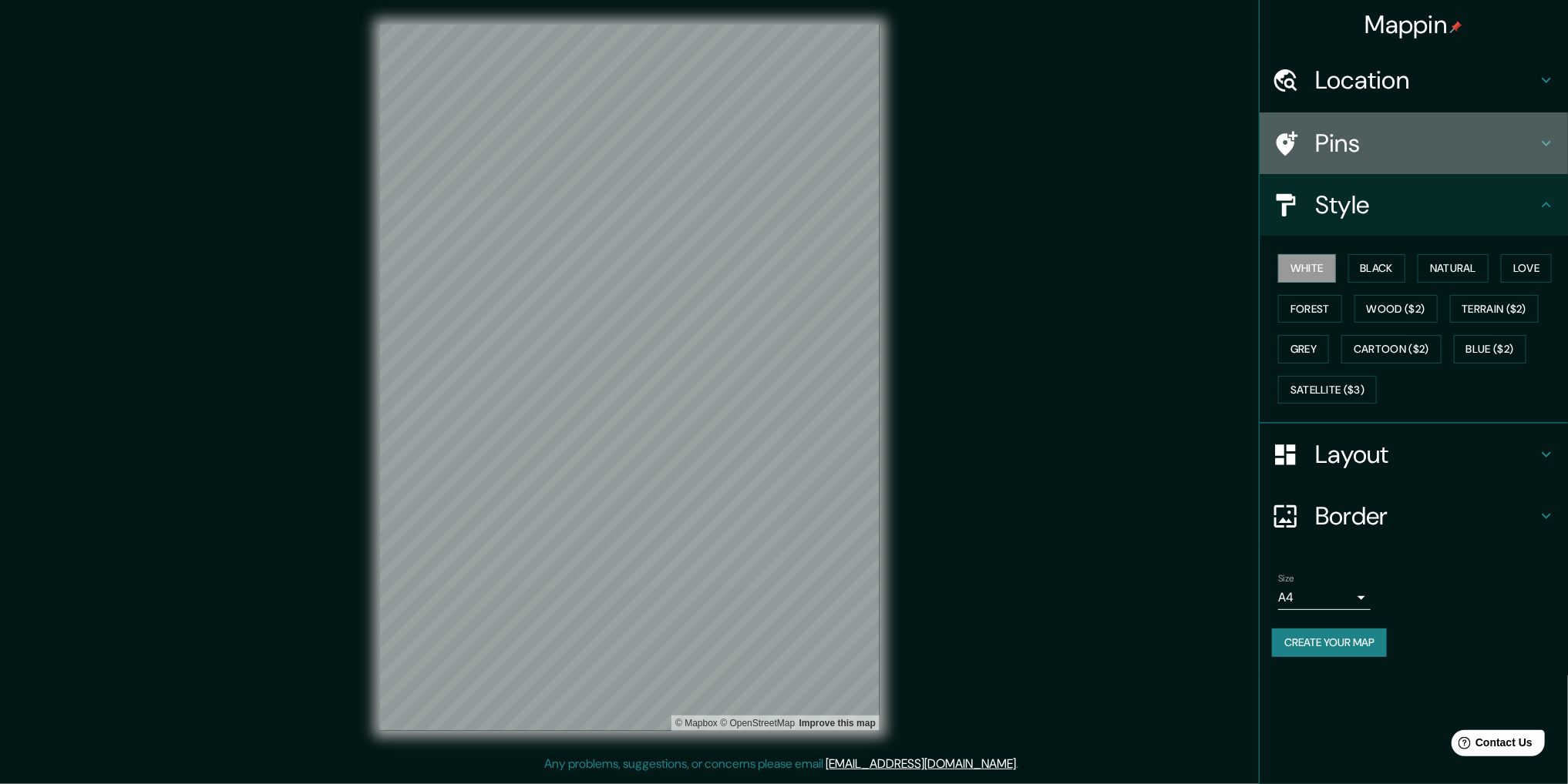
click at [1430, 143] on h4 "Pins" at bounding box center [1426, 143] width 222 height 30
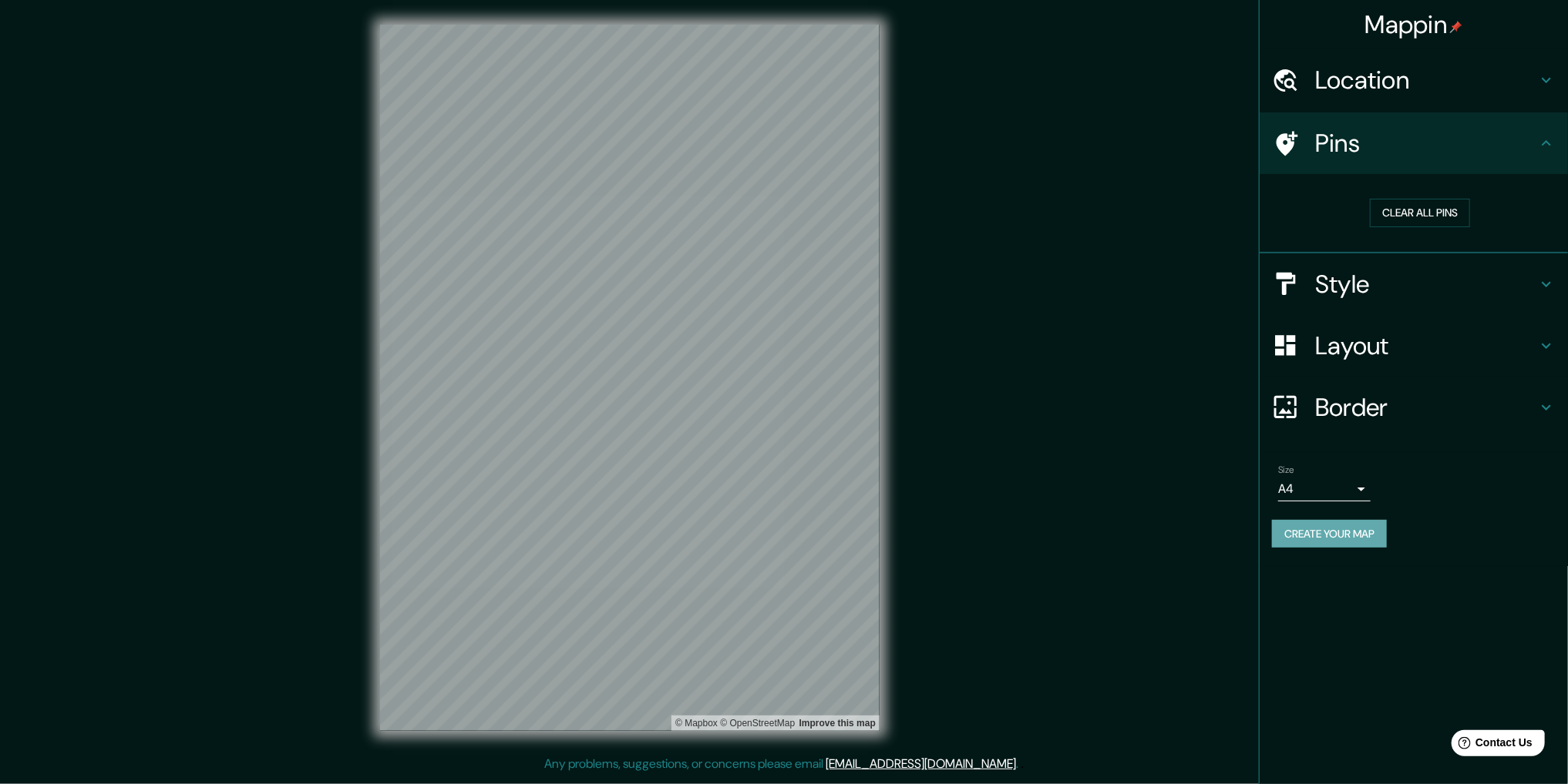
click at [1341, 530] on button "Create your map" at bounding box center [1329, 534] width 114 height 29
click at [1332, 526] on button "Create your map" at bounding box center [1329, 534] width 114 height 29
drag, startPoint x: 1403, startPoint y: 128, endPoint x: 1383, endPoint y: 354, distance: 226.9
click at [1383, 354] on ul "Location [GEOGRAPHIC_DATA], [GEOGRAPHIC_DATA] Pins Clear all pins Style Layout …" at bounding box center [1414, 307] width 308 height 517
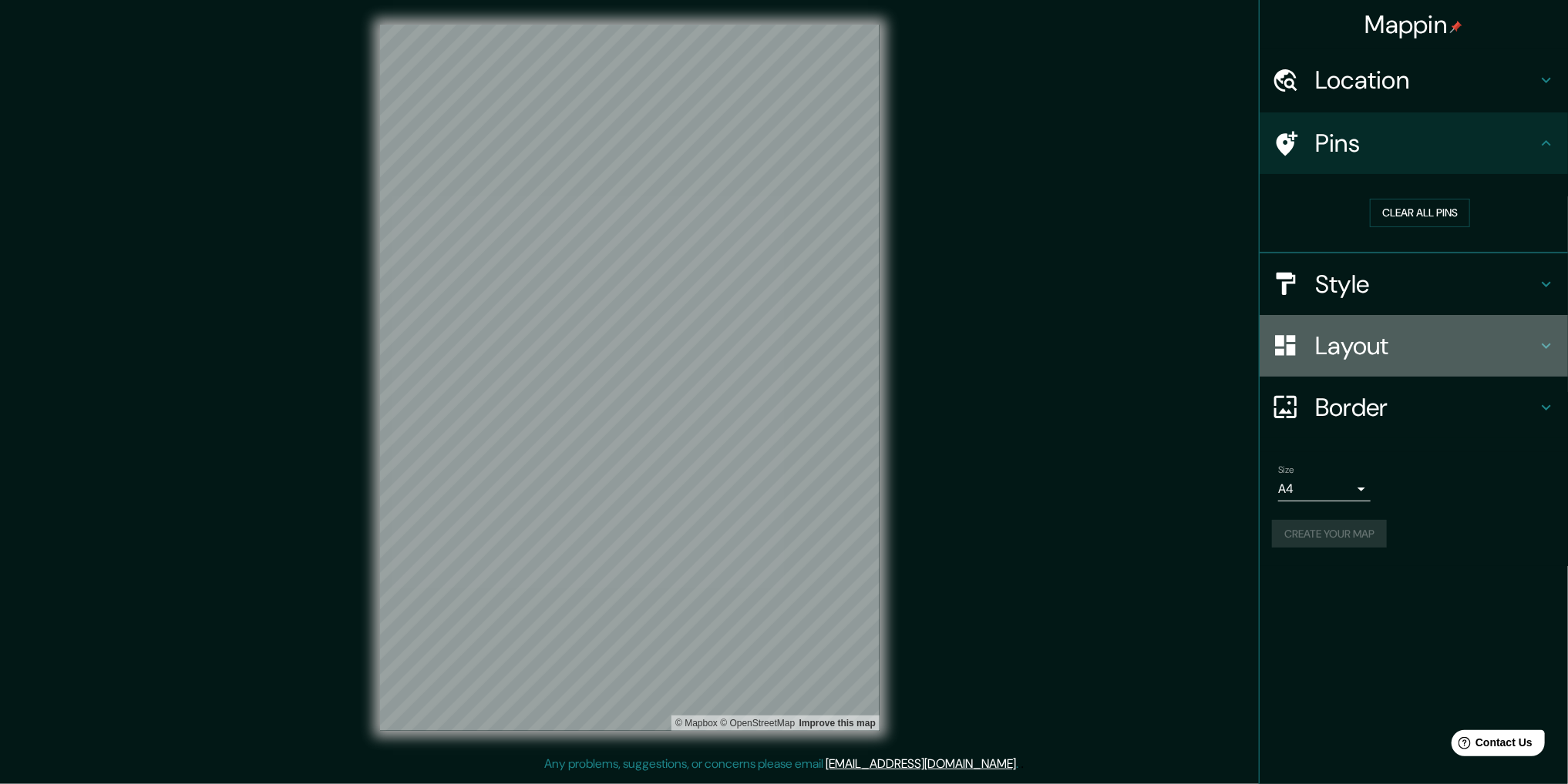
click at [1370, 354] on h4 "Layout" at bounding box center [1426, 345] width 222 height 30
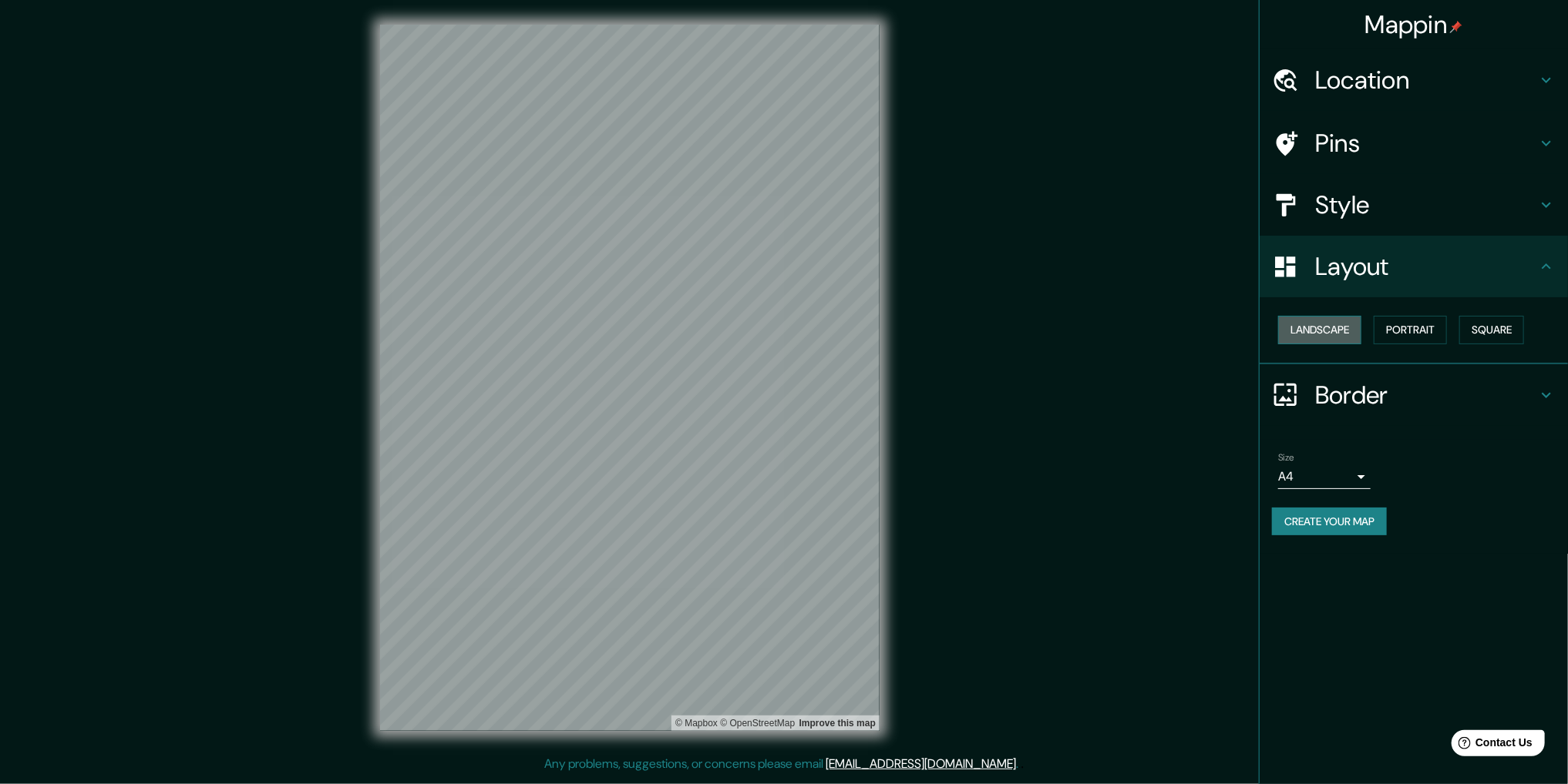
click at [1333, 332] on button "Landscape" at bounding box center [1320, 329] width 83 height 29
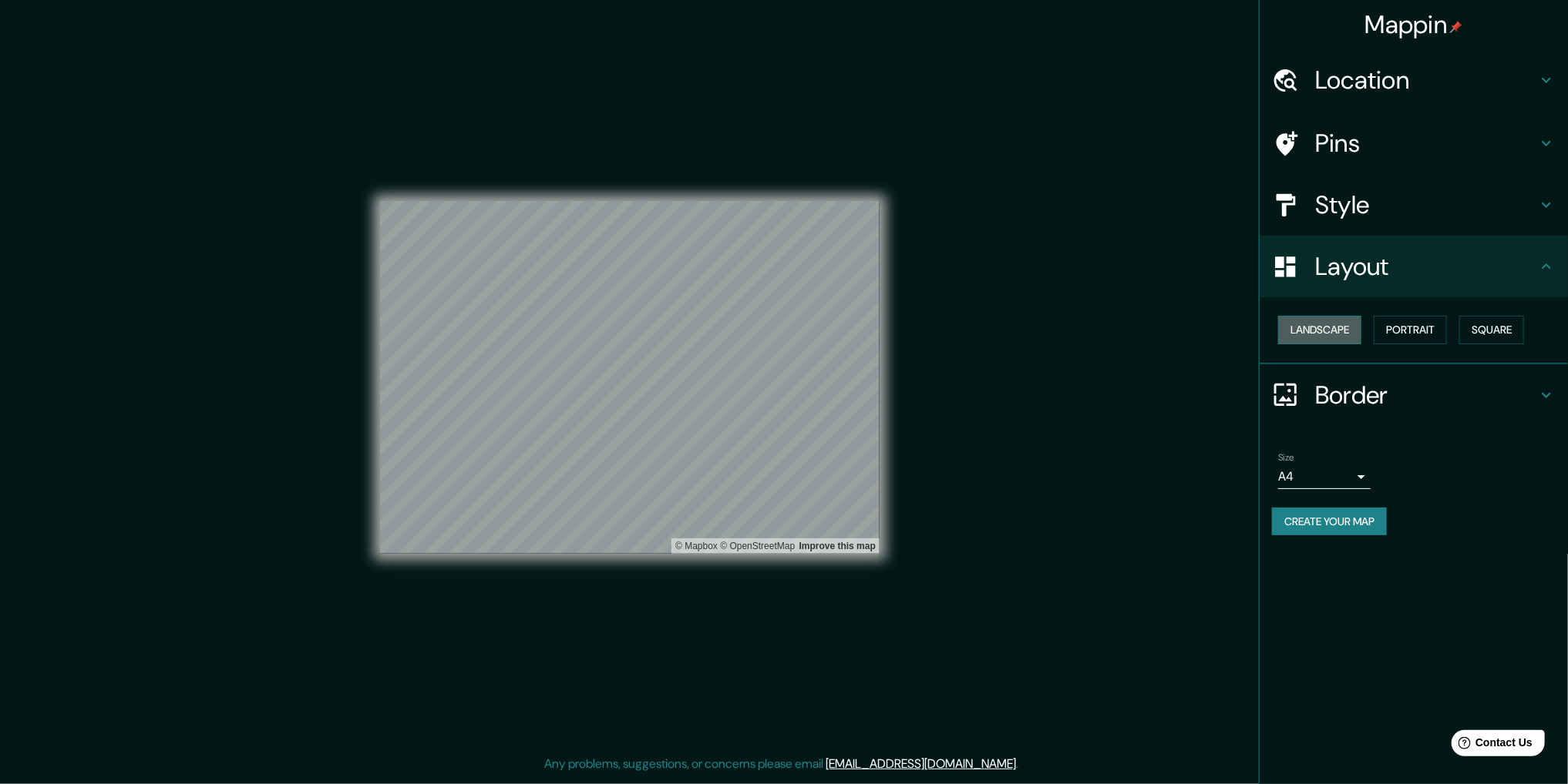
click at [1333, 332] on button "Landscape" at bounding box center [1320, 329] width 83 height 29
click at [1428, 315] on button "Portrait" at bounding box center [1409, 329] width 73 height 29
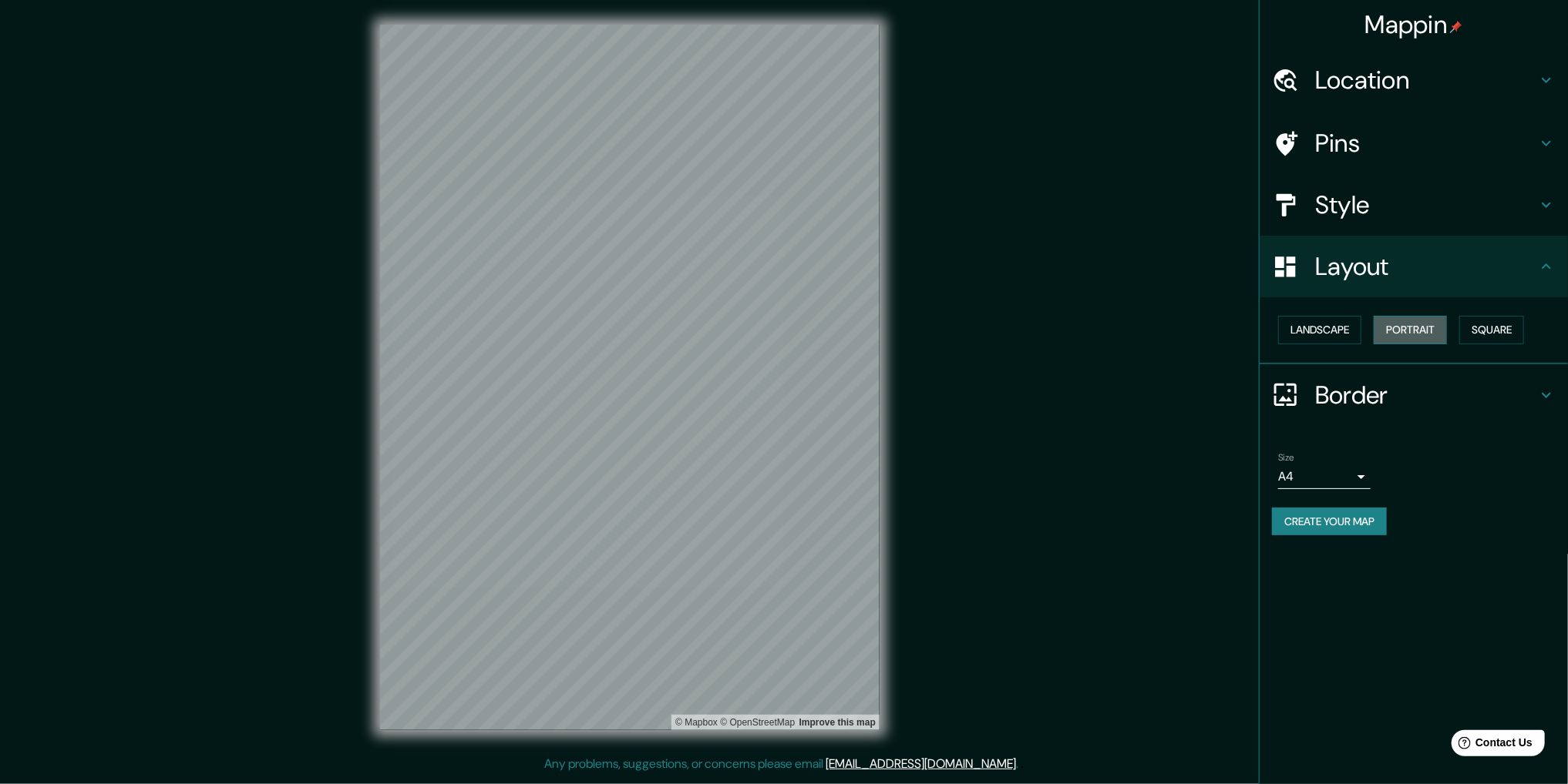
click at [1428, 315] on button "Portrait" at bounding box center [1409, 329] width 73 height 29
click at [1518, 320] on button "Square" at bounding box center [1491, 329] width 65 height 29
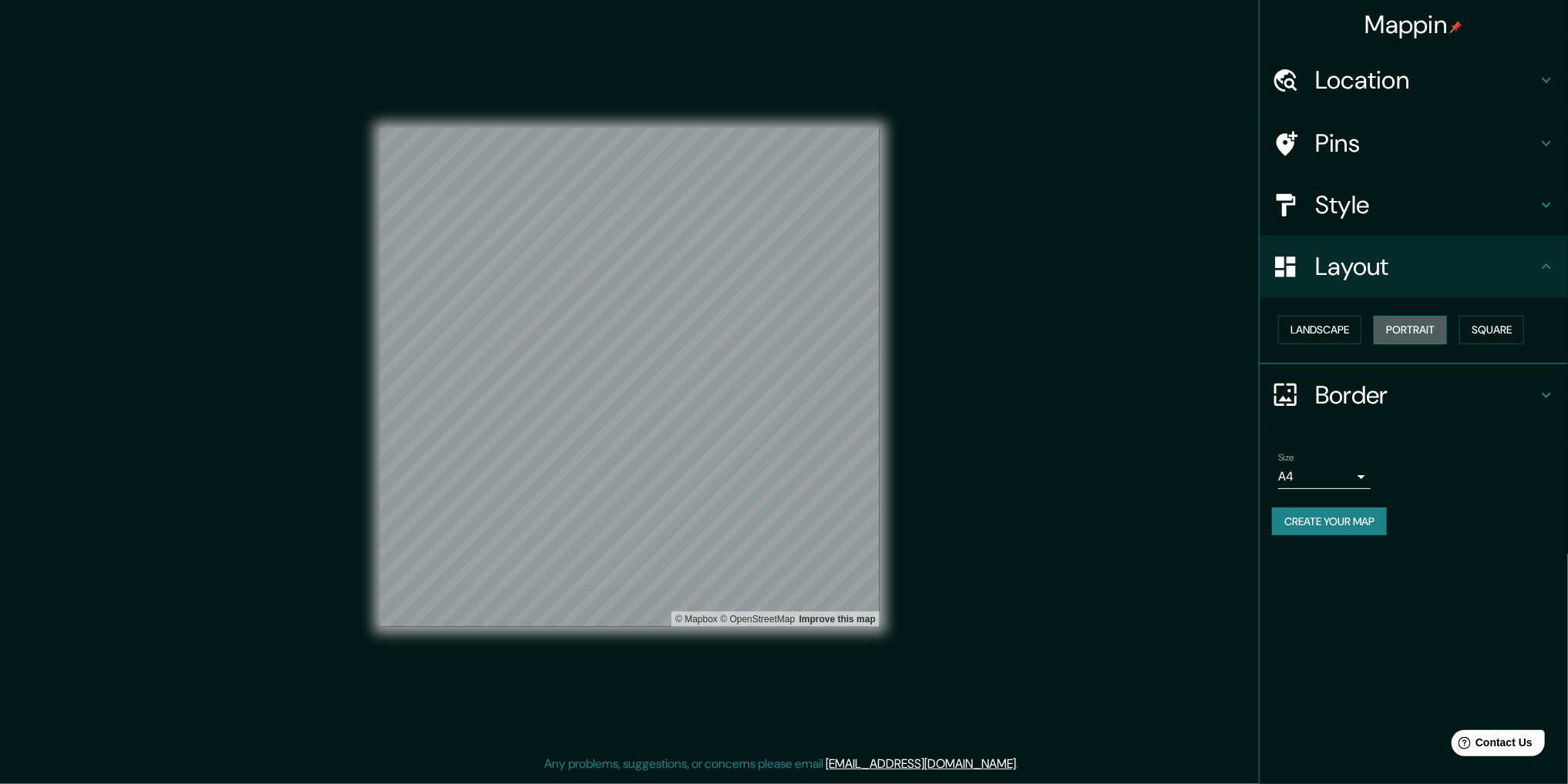
click at [1440, 334] on button "Portrait" at bounding box center [1409, 329] width 73 height 29
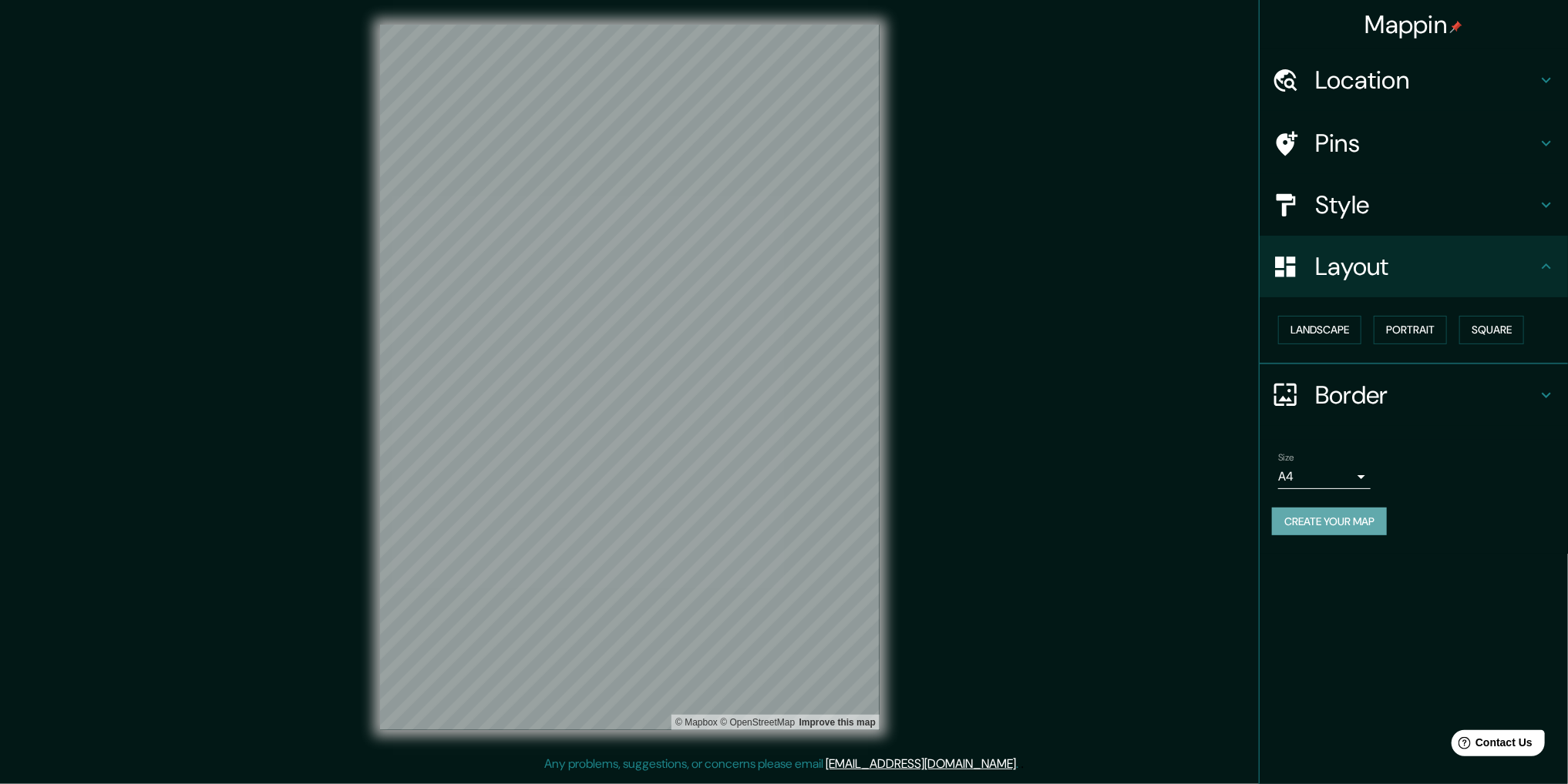
click at [1332, 507] on button "Create your map" at bounding box center [1329, 521] width 114 height 29
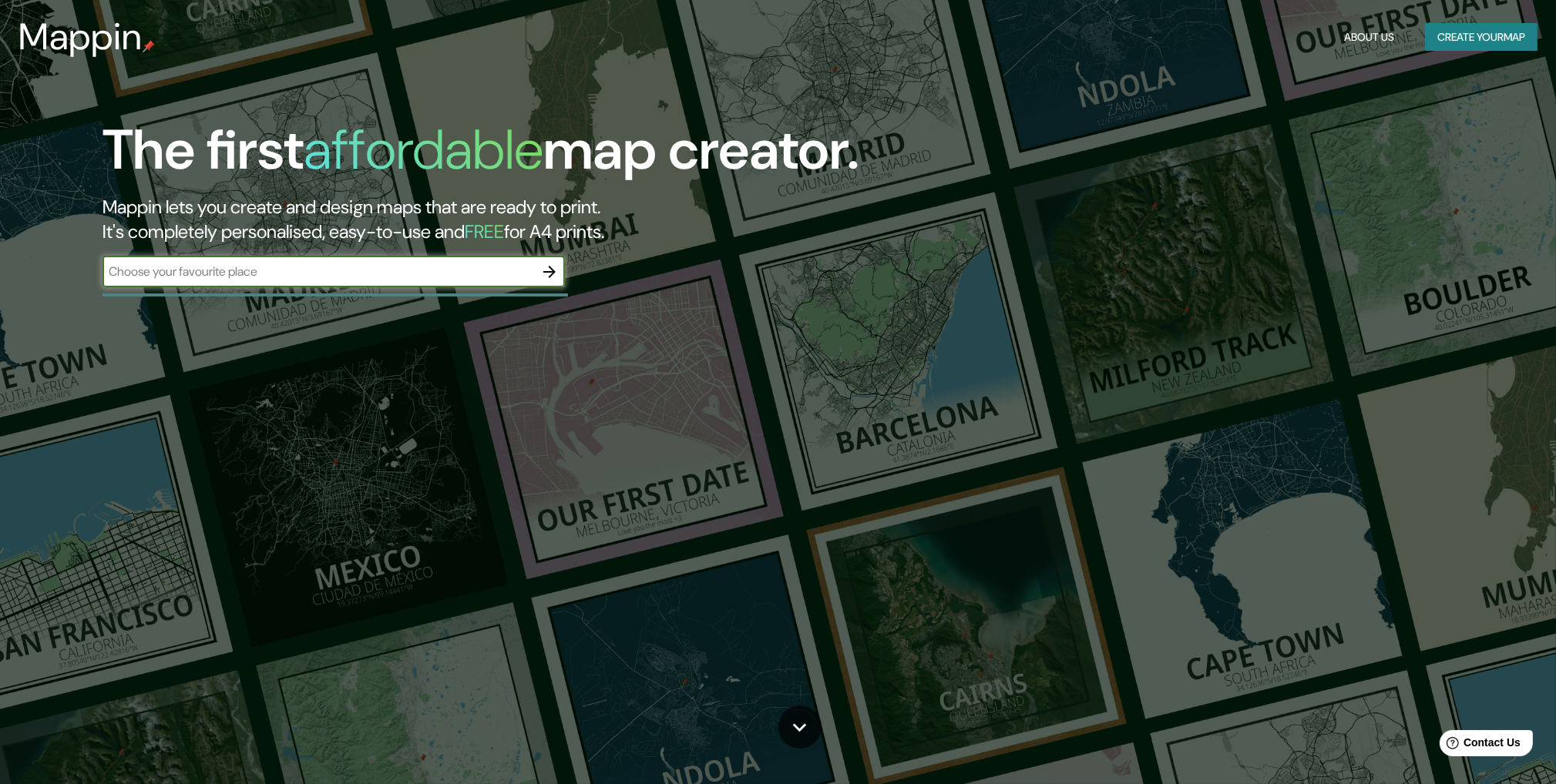
click at [299, 272] on input "text" at bounding box center [318, 271] width 432 height 18
type input "bogota"
click at [549, 274] on icon "button" at bounding box center [549, 272] width 18 height 18
